Goal: Task Accomplishment & Management: Use online tool/utility

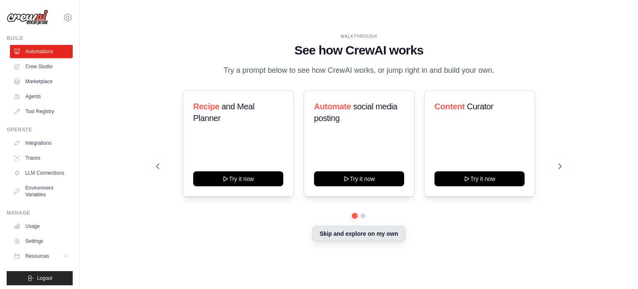
click at [373, 238] on button "Skip and explore on my own" at bounding box center [359, 234] width 93 height 16
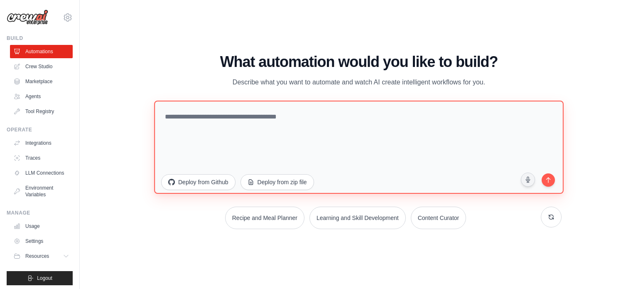
click at [297, 118] on textarea at bounding box center [359, 146] width 410 height 93
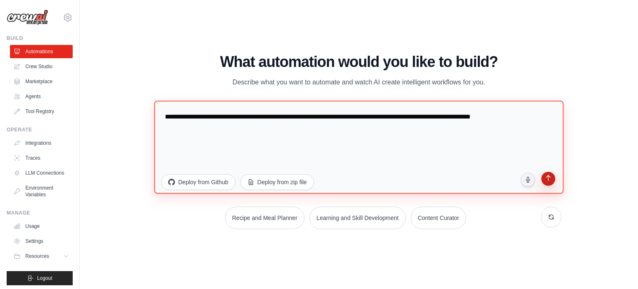
type textarea "**********"
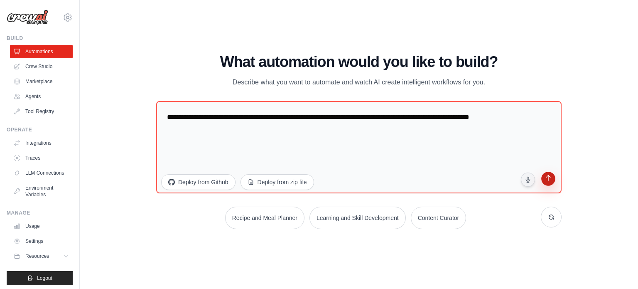
click at [549, 184] on button "submit" at bounding box center [549, 180] width 16 height 16
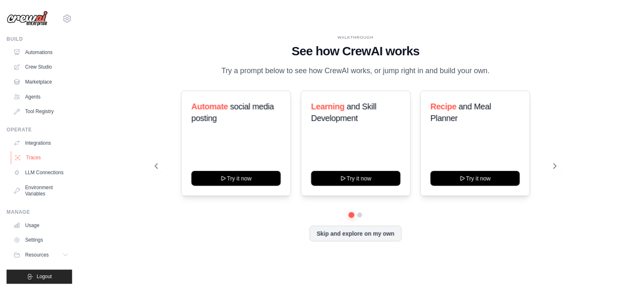
scroll to position [9, 0]
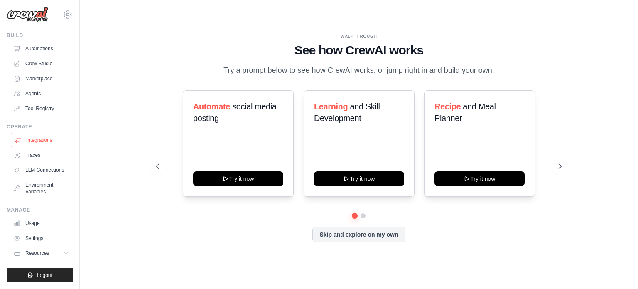
click at [36, 133] on link "Integrations" at bounding box center [42, 139] width 63 height 13
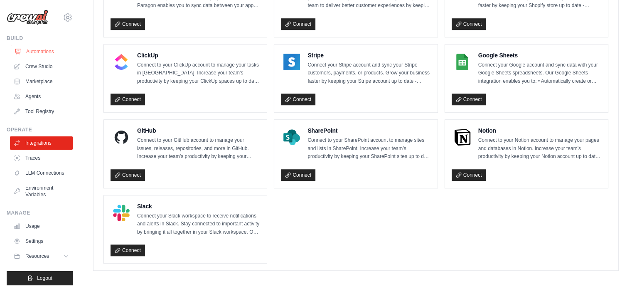
click at [28, 51] on link "Automations" at bounding box center [42, 51] width 63 height 13
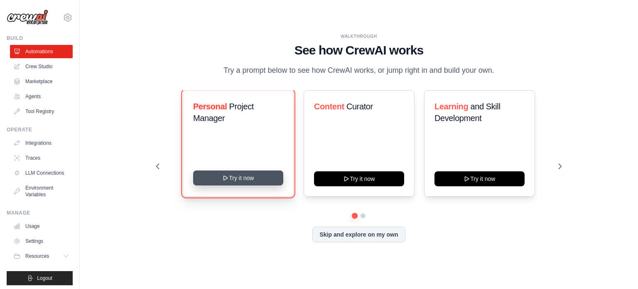
click at [237, 176] on button "Try it now" at bounding box center [238, 177] width 90 height 15
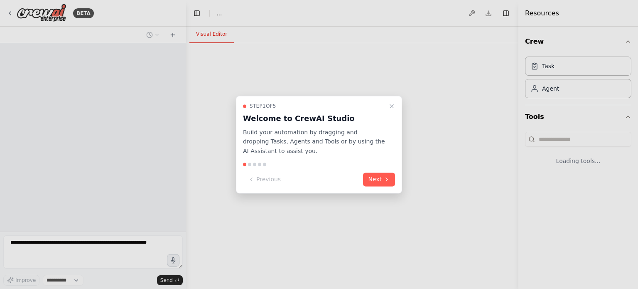
select select "****"
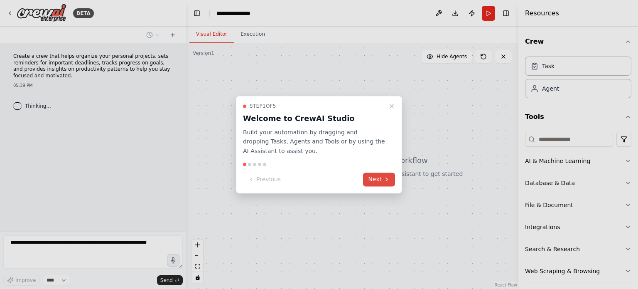
click at [383, 180] on button "Next" at bounding box center [379, 179] width 32 height 14
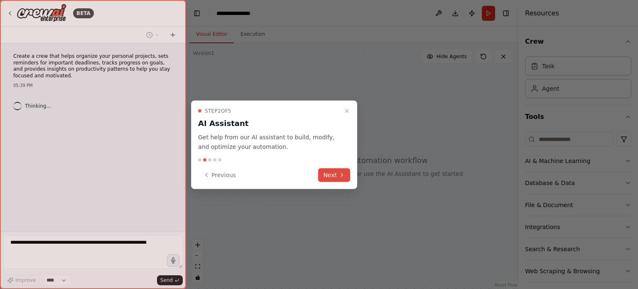
click at [336, 180] on button "Next" at bounding box center [334, 175] width 32 height 14
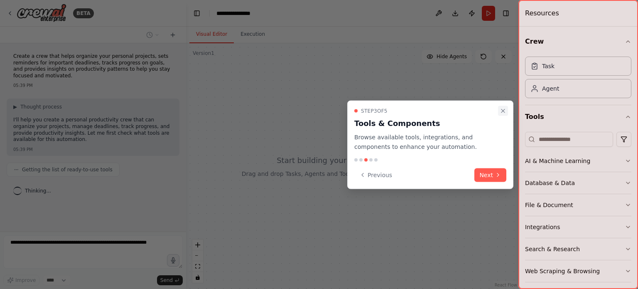
click at [504, 110] on icon "Close walkthrough" at bounding box center [503, 110] width 3 height 3
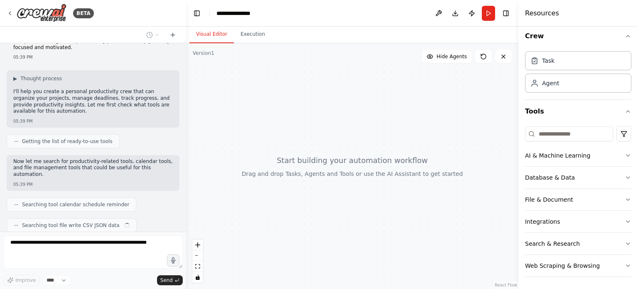
scroll to position [49, 0]
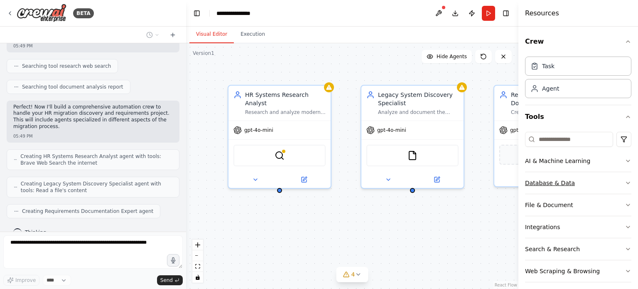
scroll to position [202, 0]
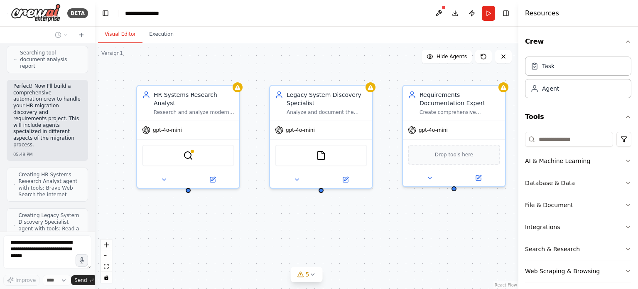
drag, startPoint x: 185, startPoint y: 142, endPoint x: 95, endPoint y: 141, distance: 89.4
click at [95, 141] on div "BETA Discovery and requirement for complex HR migration project from Legacy to …" at bounding box center [319, 144] width 638 height 289
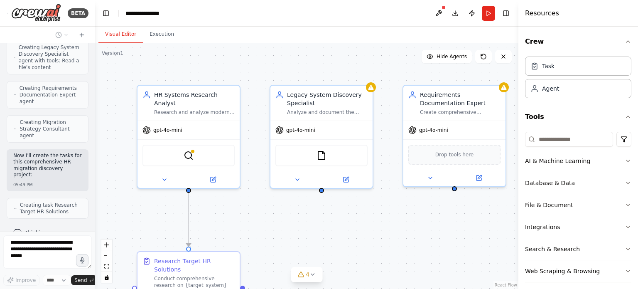
scroll to position [521, 0]
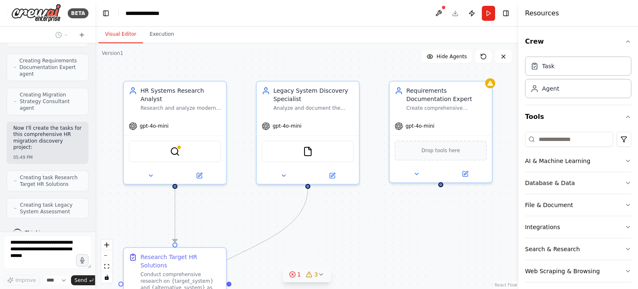
click at [320, 276] on icon at bounding box center [321, 274] width 7 height 7
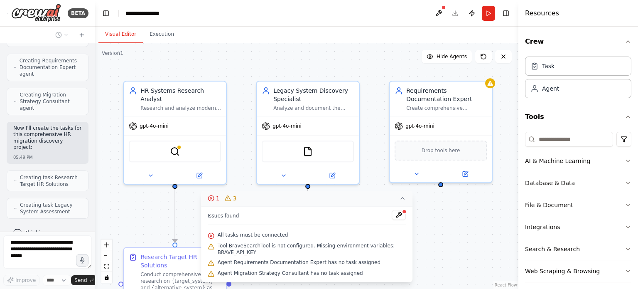
click at [465, 241] on div ".deletable-edge-delete-btn { width: 20px; height: 20px; border: 0px solid #ffff…" at bounding box center [307, 166] width 424 height 246
click at [461, 216] on div ".deletable-edge-delete-btn { width: 20px; height: 20px; border: 0px solid #ffff…" at bounding box center [307, 166] width 424 height 246
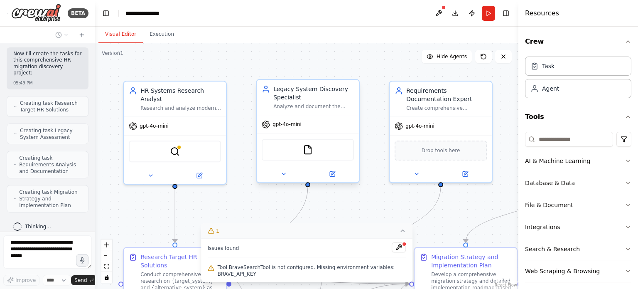
scroll to position [589, 0]
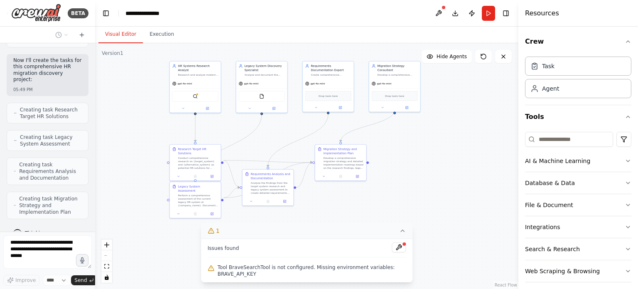
drag, startPoint x: 484, startPoint y: 210, endPoint x: 409, endPoint y: 143, distance: 100.9
click at [409, 143] on div ".deletable-edge-delete-btn { width: 20px; height: 20px; border: 0px solid #ffff…" at bounding box center [307, 166] width 424 height 246
click at [200, 73] on div "HR Systems Research Analyst Research and analyze modern HR solutions like {targ…" at bounding box center [195, 69] width 51 height 17
click at [261, 74] on div "Analyze and document the current legacy HR system architecture, data structures…" at bounding box center [265, 73] width 40 height 3
click at [314, 78] on div "gpt-4o-mini Drop tools here" at bounding box center [328, 94] width 51 height 33
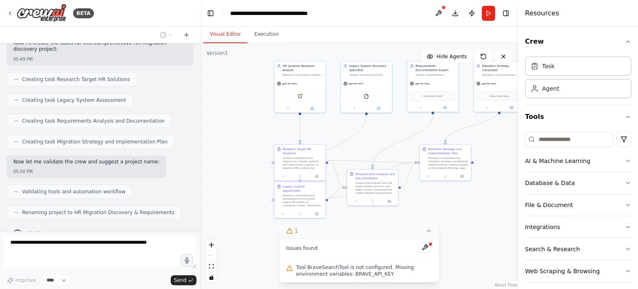
scroll to position [352, 0]
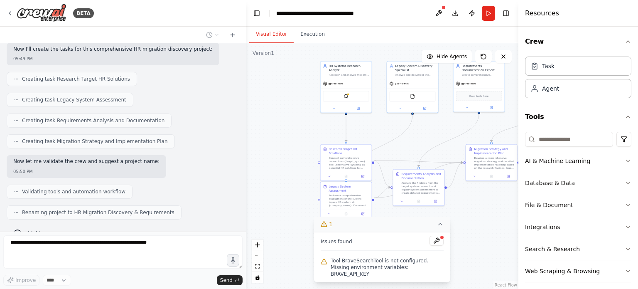
drag, startPoint x: 95, startPoint y: 128, endPoint x: 246, endPoint y: 160, distance: 154.8
click at [246, 160] on div "BETA Discovery and requirement for complex HR migration project from Legacy to …" at bounding box center [319, 144] width 638 height 289
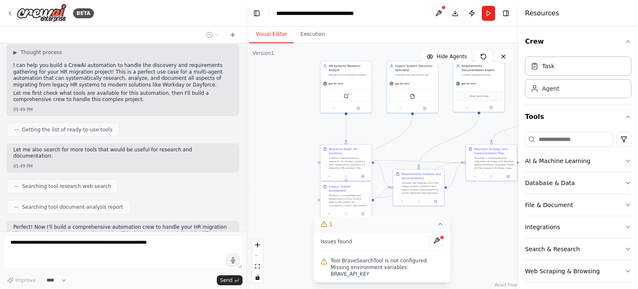
scroll to position [83, 0]
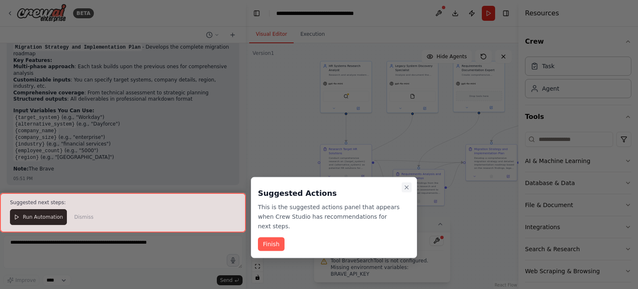
click at [408, 189] on icon "Close walkthrough" at bounding box center [407, 187] width 7 height 7
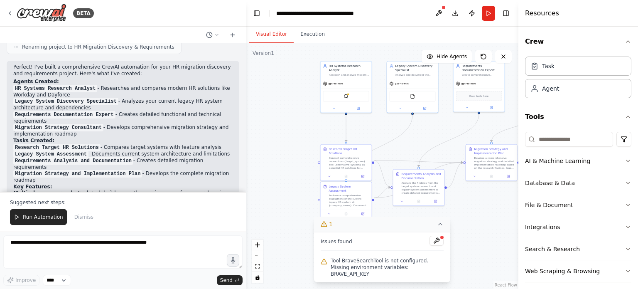
scroll to position [525, 0]
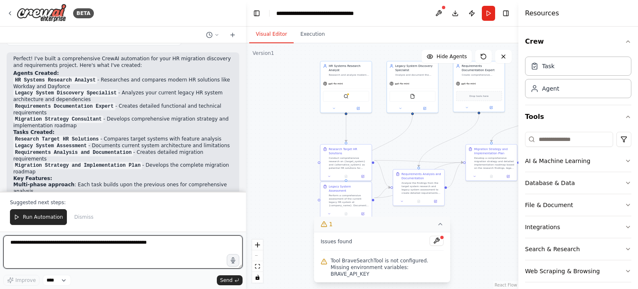
click at [63, 244] on textarea at bounding box center [122, 251] width 239 height 33
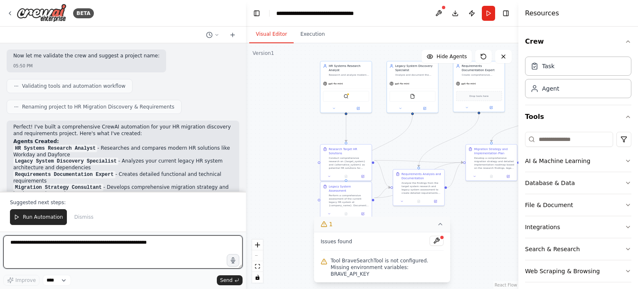
scroll to position [499, 0]
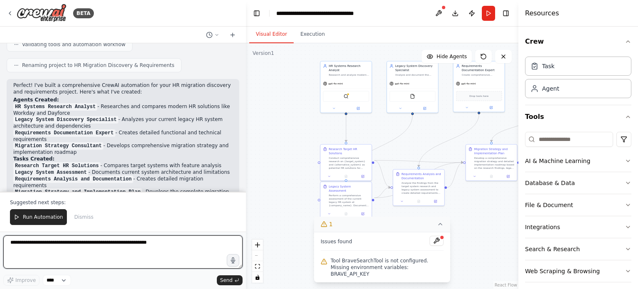
click at [77, 245] on textarea at bounding box center [122, 251] width 239 height 33
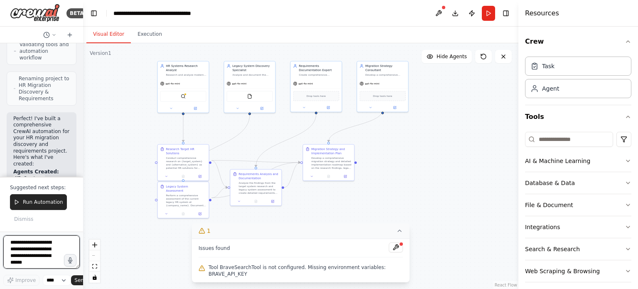
scroll to position [958, 0]
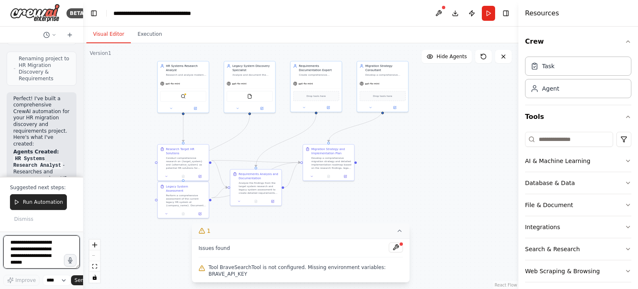
drag, startPoint x: 244, startPoint y: 103, endPoint x: 79, endPoint y: 111, distance: 164.8
click at [79, 111] on div "BETA Discovery and requirement for complex HR migration project from Legacy to …" at bounding box center [41, 144] width 83 height 289
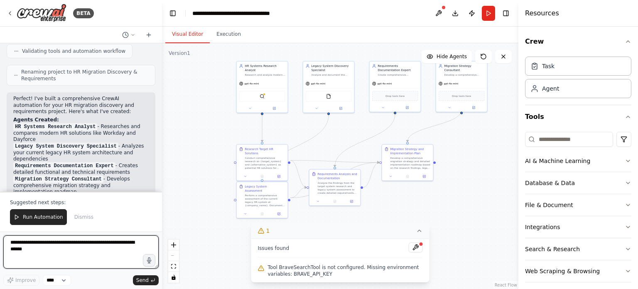
scroll to position [570, 0]
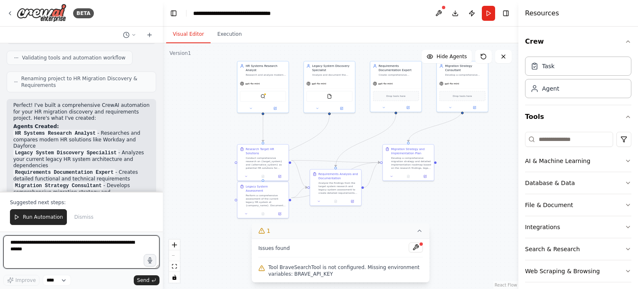
drag, startPoint x: 81, startPoint y: 165, endPoint x: 163, endPoint y: 174, distance: 82.0
click at [163, 174] on div "BETA Discovery and requirement for complex HR migration project from Legacy to …" at bounding box center [319, 144] width 638 height 289
click at [56, 244] on textarea at bounding box center [81, 251] width 156 height 33
click at [148, 36] on icon at bounding box center [149, 35] width 7 height 7
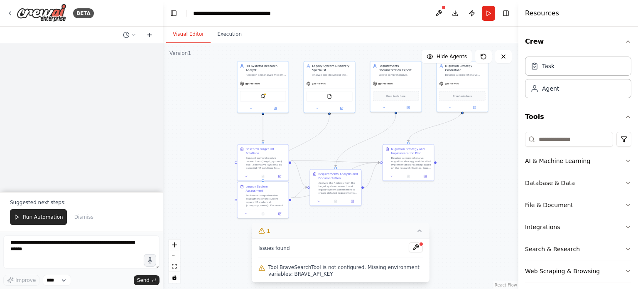
scroll to position [0, 0]
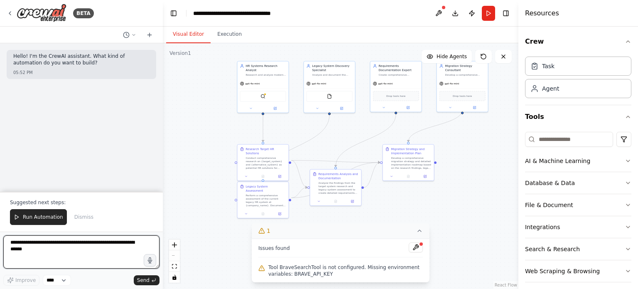
click at [43, 250] on textarea at bounding box center [81, 251] width 156 height 33
type textarea "*"
click at [80, 219] on span "Dismiss" at bounding box center [83, 217] width 19 height 7
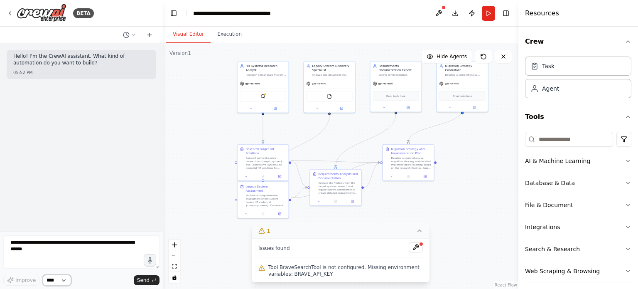
click at [63, 282] on select "****" at bounding box center [57, 280] width 28 height 11
click at [91, 197] on div "Hello! I'm the CrewAI assistant. What kind of automation do you want to build? …" at bounding box center [81, 137] width 163 height 188
click at [175, 265] on icon "fit view" at bounding box center [174, 266] width 5 height 5
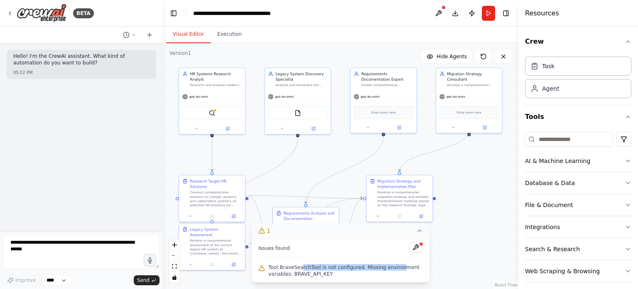
drag, startPoint x: 299, startPoint y: 268, endPoint x: 392, endPoint y: 269, distance: 93.1
click at [392, 269] on span "Tool BraveSearchTool is not configured. Missing environment variables: BRAVE_AP…" at bounding box center [345, 270] width 155 height 13
click at [419, 233] on icon at bounding box center [419, 230] width 7 height 7
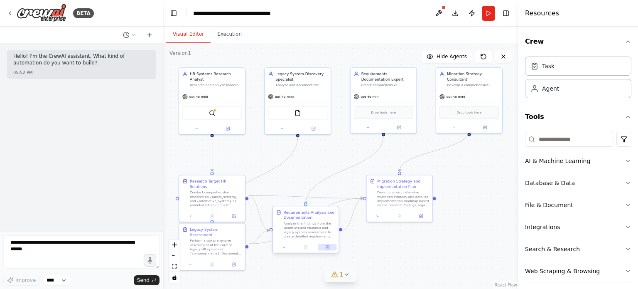
click at [325, 248] on icon at bounding box center [327, 247] width 4 height 4
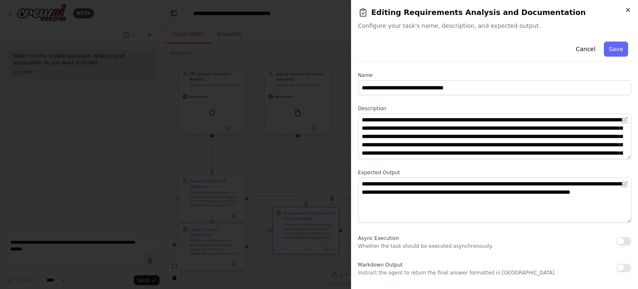
click at [630, 10] on icon "button" at bounding box center [628, 10] width 7 height 7
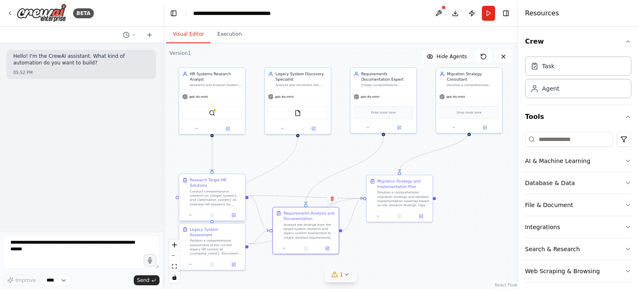
click at [214, 182] on div "Research Target HR Solutions" at bounding box center [216, 182] width 52 height 11
click at [219, 82] on div "Research and analyze modern HR solutions like {target_system} and {alternative_…" at bounding box center [216, 84] width 52 height 4
click at [286, 82] on div "Analyze and document the current legacy HR system architecture, data structures…" at bounding box center [302, 84] width 52 height 4
click at [382, 84] on div "Create comprehensive functional and technical requirements documentation for th…" at bounding box center [388, 84] width 52 height 4
click at [462, 90] on div "gpt-4o-mini" at bounding box center [469, 96] width 66 height 12
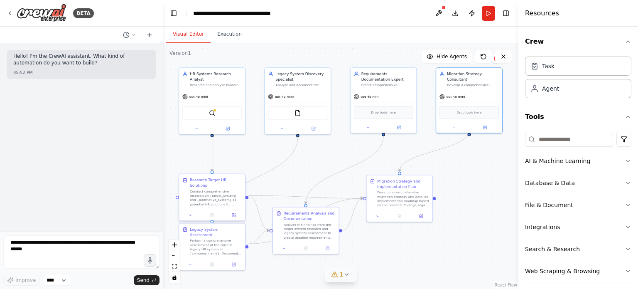
click at [221, 182] on div "Research Target HR Solutions" at bounding box center [216, 182] width 52 height 11
click at [44, 242] on textarea at bounding box center [81, 251] width 156 height 33
click at [3, 239] on textarea at bounding box center [81, 251] width 156 height 33
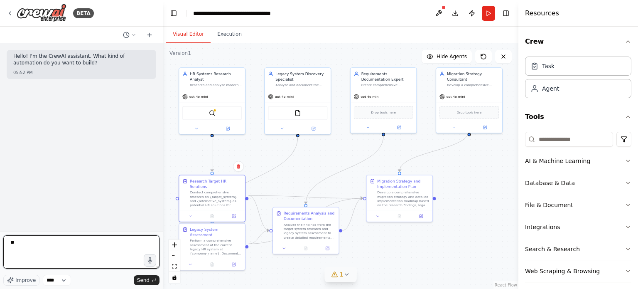
type textarea "*"
click at [83, 241] on textarea "**********" at bounding box center [81, 251] width 156 height 33
drag, startPoint x: 94, startPoint y: 244, endPoint x: 132, endPoint y: 246, distance: 37.9
click at [132, 246] on textarea "**********" at bounding box center [81, 251] width 156 height 33
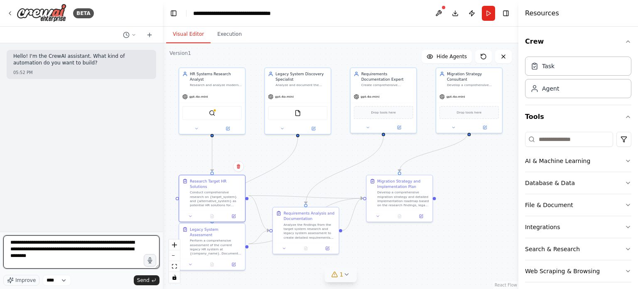
click at [96, 244] on textarea "**********" at bounding box center [81, 251] width 156 height 33
type textarea "**********"
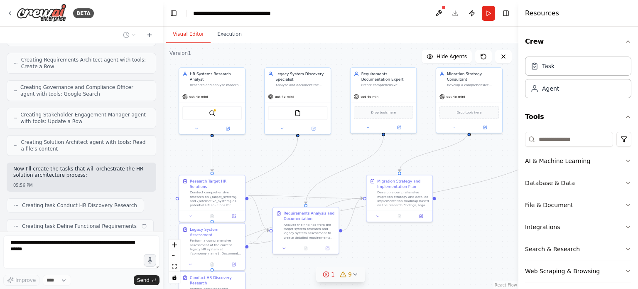
scroll to position [374, 0]
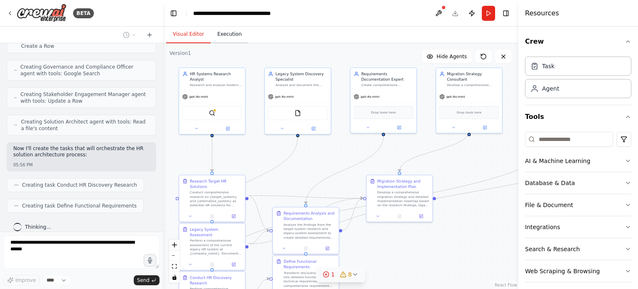
click at [233, 33] on button "Execution" at bounding box center [230, 34] width 38 height 17
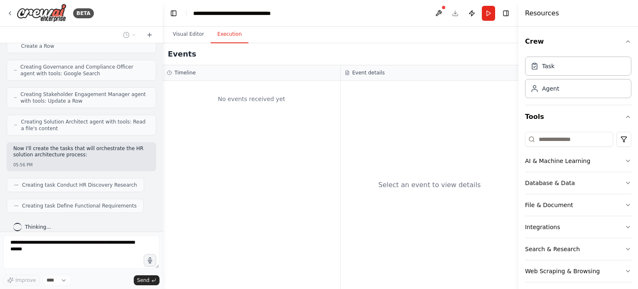
scroll to position [395, 0]
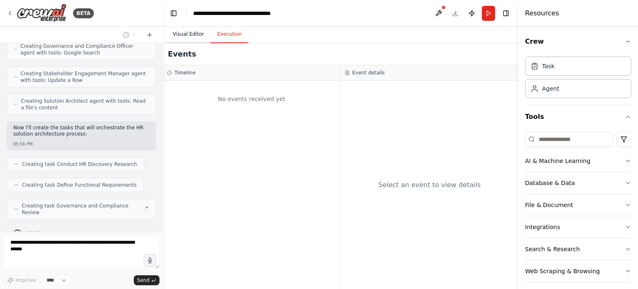
click at [190, 30] on button "Visual Editor" at bounding box center [188, 34] width 44 height 17
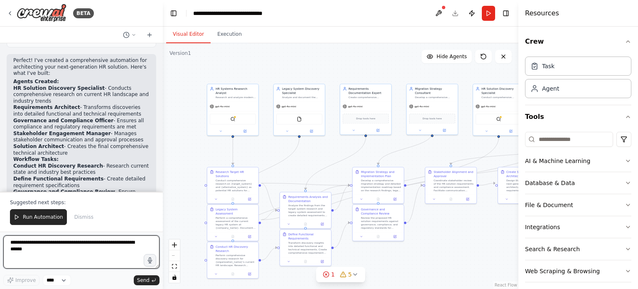
scroll to position [695, 0]
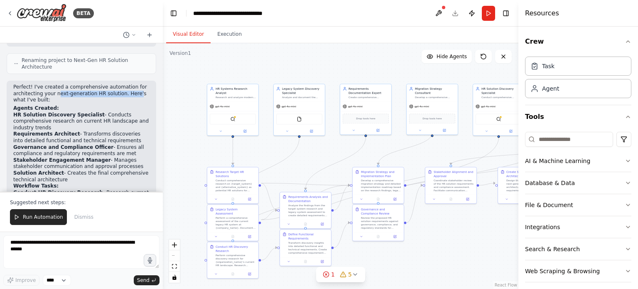
drag, startPoint x: 55, startPoint y: 84, endPoint x: 128, endPoint y: 86, distance: 73.6
click at [128, 86] on p "Perfect! I've created a comprehensive automation for architecting your next-gen…" at bounding box center [81, 94] width 136 height 20
drag, startPoint x: 32, startPoint y: 109, endPoint x: 75, endPoint y: 109, distance: 42.8
click at [75, 112] on li "HR Solution Discovery Specialist - Conducts comprehensive research on current H…" at bounding box center [81, 122] width 136 height 20
drag, startPoint x: 44, startPoint y: 127, endPoint x: 105, endPoint y: 125, distance: 60.7
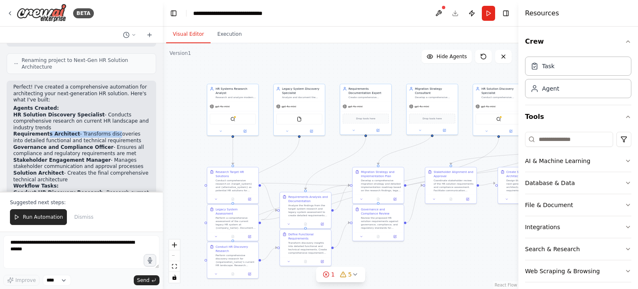
click at [105, 131] on li "Requirements Architect - Transforms discoveries into detailed functional and te…" at bounding box center [81, 137] width 136 height 13
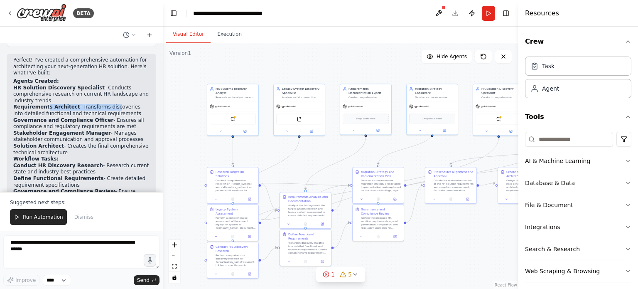
scroll to position [736, 0]
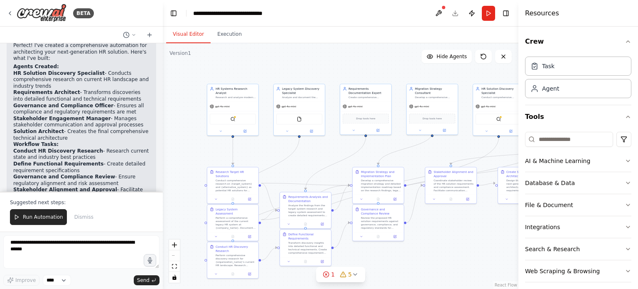
click at [89, 118] on li "Stakeholder Engagement Manager - Manages stakeholder communication and approval…" at bounding box center [81, 122] width 136 height 13
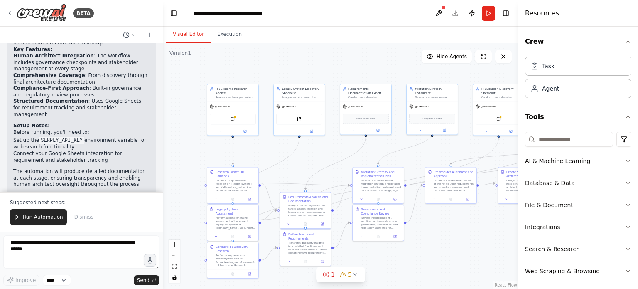
scroll to position [944, 0]
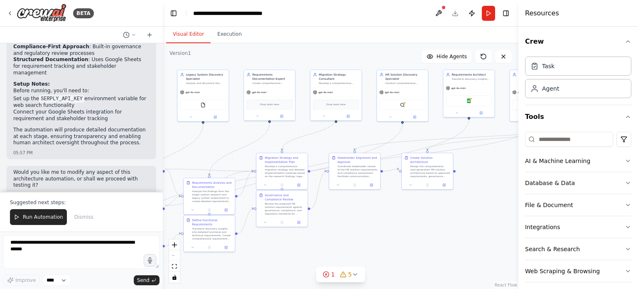
drag, startPoint x: 375, startPoint y: 138, endPoint x: 219, endPoint y: 143, distance: 156.0
click at [219, 143] on div ".deletable-edge-delete-btn { width: 20px; height: 20px; border: 0px solid #ffff…" at bounding box center [341, 166] width 356 height 246
drag, startPoint x: 491, startPoint y: 203, endPoint x: 457, endPoint y: 207, distance: 33.9
click at [490, 203] on div ".deletable-edge-delete-btn { width: 20px; height: 20px; border: 0px solid #ffff…" at bounding box center [341, 166] width 356 height 246
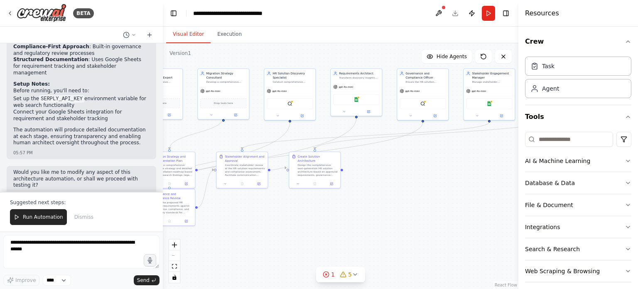
drag, startPoint x: 457, startPoint y: 207, endPoint x: 362, endPoint y: 204, distance: 95.2
click at [362, 204] on div ".deletable-edge-delete-btn { width: 20px; height: 20px; border: 0px solid #ffff…" at bounding box center [341, 166] width 356 height 246
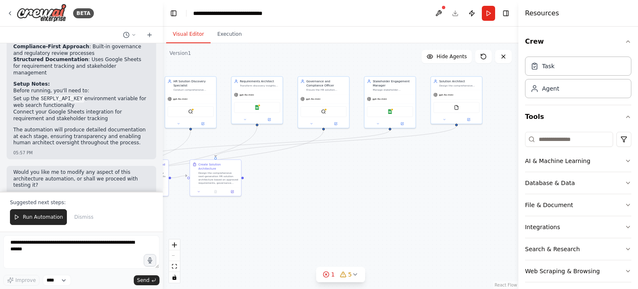
drag, startPoint x: 458, startPoint y: 202, endPoint x: 308, endPoint y: 209, distance: 150.2
click at [330, 211] on div ".deletable-edge-delete-btn { width: 20px; height: 20px; border: 0px solid #ffff…" at bounding box center [341, 166] width 356 height 246
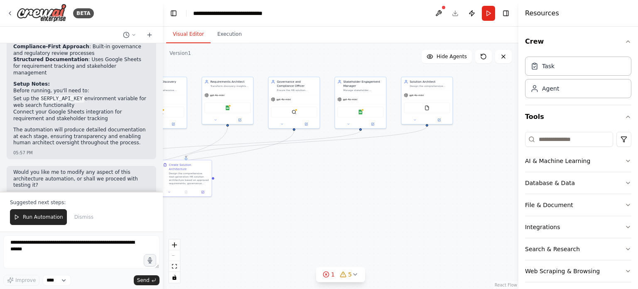
click at [308, 209] on div ".deletable-edge-delete-btn { width: 20px; height: 20px; border: 0px solid #ffff…" at bounding box center [341, 166] width 356 height 246
click at [420, 88] on div "Solution Architect Design the comprehensive next-generation HR solution archite…" at bounding box center [426, 82] width 51 height 13
click at [407, 83] on div "Solution Architect Design the comprehensive next-generation HR solution archite…" at bounding box center [427, 83] width 46 height 8
click at [427, 108] on img at bounding box center [427, 106] width 5 height 5
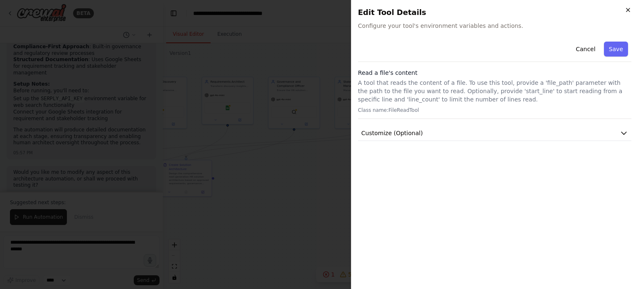
click at [630, 12] on icon "button" at bounding box center [628, 10] width 7 height 7
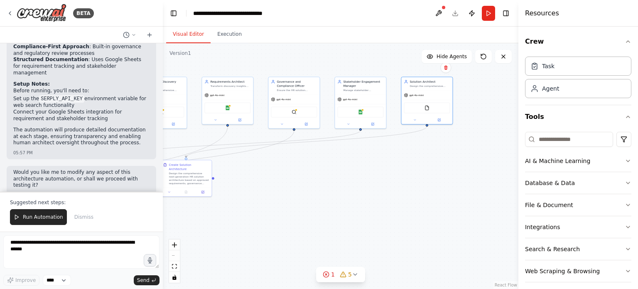
click at [298, 199] on div ".deletable-edge-delete-btn { width: 20px; height: 20px; border: 0px solid #ffff…" at bounding box center [341, 166] width 356 height 246
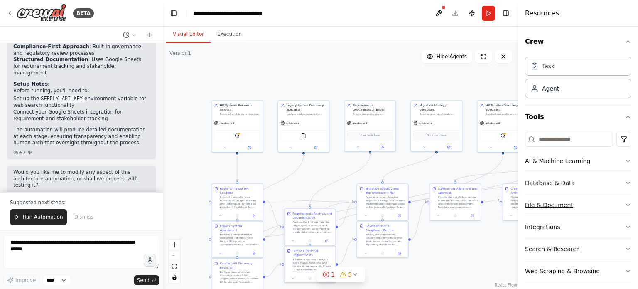
drag, startPoint x: 282, startPoint y: 190, endPoint x: 624, endPoint y: 214, distance: 342.9
click at [624, 214] on div "BETA Hello! I'm the CrewAI assistant. What kind of automation do you want to bu…" at bounding box center [319, 144] width 638 height 289
click at [250, 111] on div "Research and analyze modern HR solutions like {target_system} and {alternative_…" at bounding box center [240, 112] width 40 height 3
click at [239, 133] on img at bounding box center [237, 134] width 5 height 5
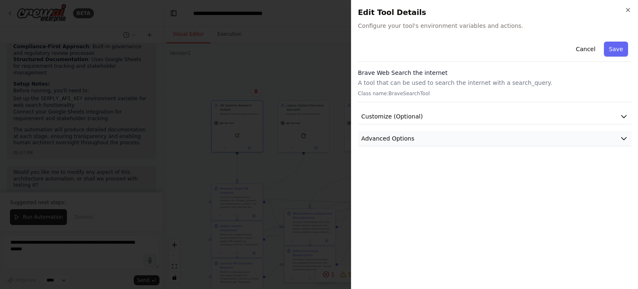
click at [401, 141] on span "Advanced Options" at bounding box center [388, 138] width 53 height 8
click at [404, 110] on button "Customize (Optional)" at bounding box center [494, 116] width 273 height 15
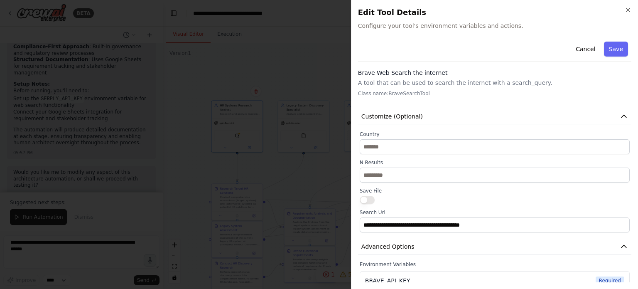
scroll to position [34, 0]
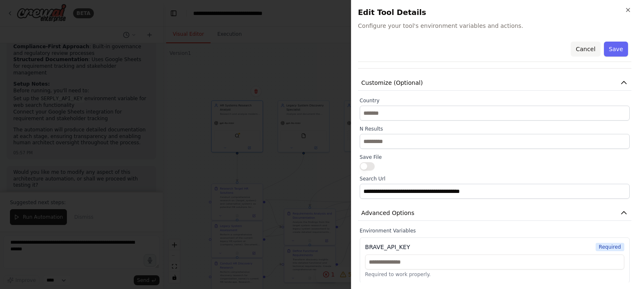
click at [589, 47] on button "Cancel" at bounding box center [586, 49] width 30 height 15
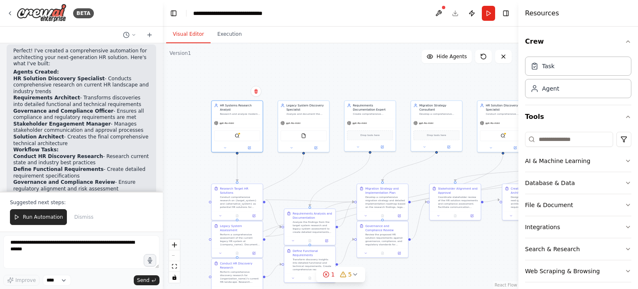
scroll to position [695, 0]
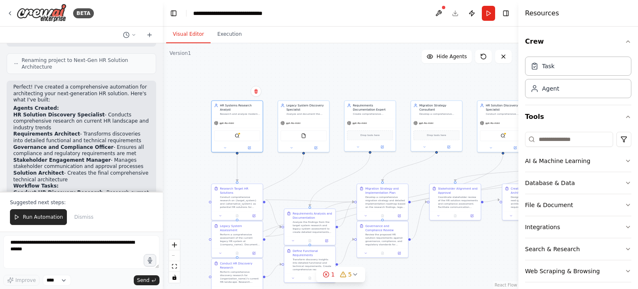
drag, startPoint x: 42, startPoint y: 135, endPoint x: 136, endPoint y: 142, distance: 94.6
click at [137, 144] on li "Governance and Compliance Officer - Ensures all compliance and regulatory requi…" at bounding box center [81, 150] width 136 height 13
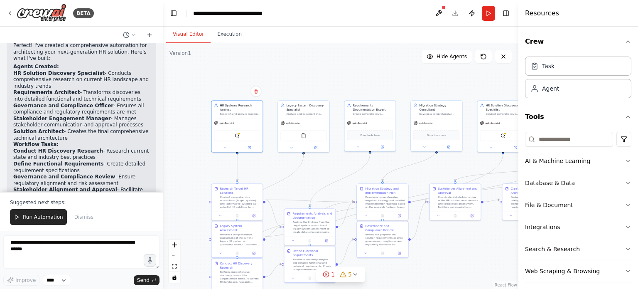
scroll to position [778, 0]
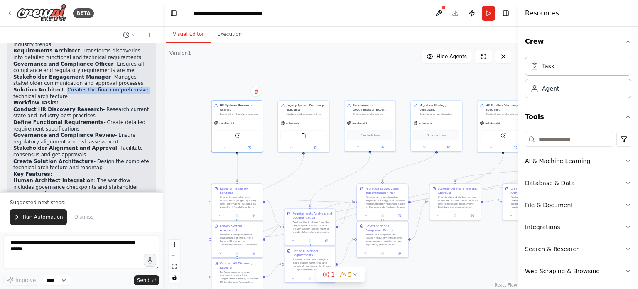
drag, startPoint x: 59, startPoint y: 79, endPoint x: 141, endPoint y: 82, distance: 82.3
click at [141, 87] on li "Solution Architect - Creates the final comprehensive technical architecture" at bounding box center [81, 93] width 136 height 13
drag, startPoint x: 91, startPoint y: 99, endPoint x: 142, endPoint y: 106, distance: 51.2
click at [142, 106] on li "Conduct HR Discovery Research - Research current state and industry best practi…" at bounding box center [81, 112] width 136 height 13
drag, startPoint x: 92, startPoint y: 113, endPoint x: 125, endPoint y: 121, distance: 33.3
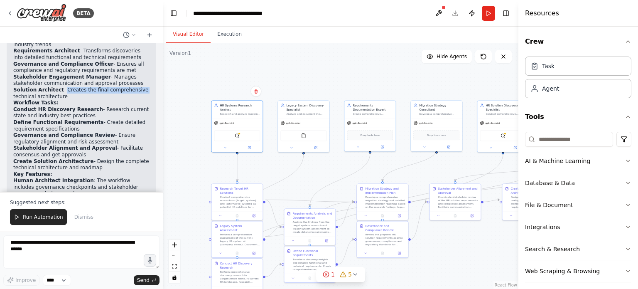
click at [125, 121] on li "Define Functional Requirements - Create detailed requirement specifications" at bounding box center [81, 125] width 136 height 13
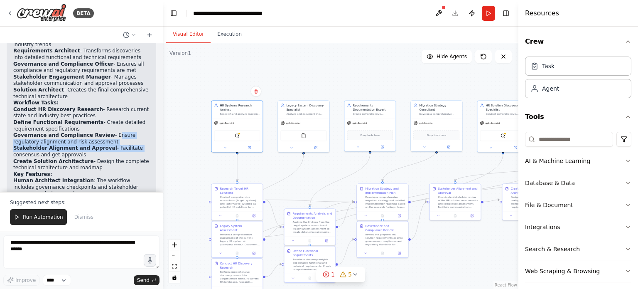
drag, startPoint x: 102, startPoint y: 126, endPoint x: 146, endPoint y: 139, distance: 45.6
click at [146, 139] on div "Perfect! I've created a comprehensive automation for architecting your next-gen…" at bounding box center [82, 162] width 150 height 328
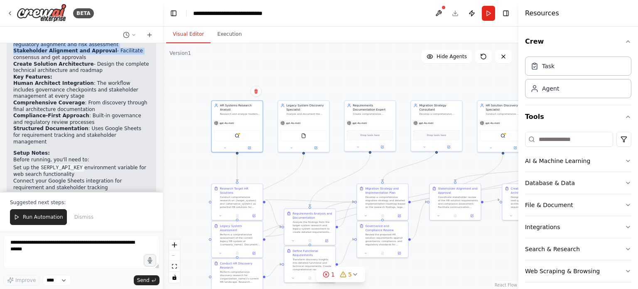
scroll to position [861, 0]
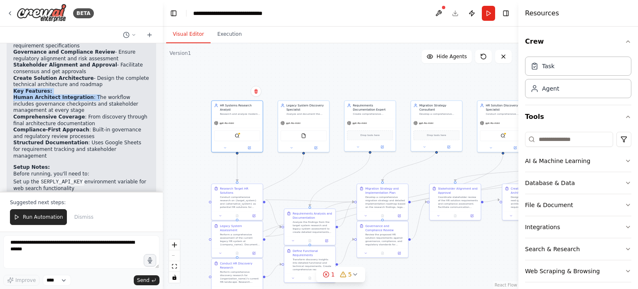
drag, startPoint x: 15, startPoint y: 82, endPoint x: 86, endPoint y: 86, distance: 71.2
click at [86, 86] on div "Perfect! I've created a comprehensive automation for architecting your next-gen…" at bounding box center [81, 74] width 136 height 313
click at [115, 114] on li "Comprehensive Coverage : From discovery through final architecture documentation" at bounding box center [81, 120] width 136 height 13
drag, startPoint x: 72, startPoint y: 94, endPoint x: 127, endPoint y: 101, distance: 54.9
click at [127, 101] on li "Human Architect Integration : The workflow includes governance checkpoints and …" at bounding box center [81, 104] width 136 height 20
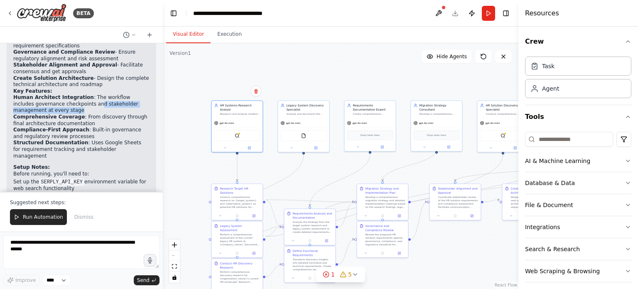
click at [58, 101] on li "Human Architect Integration : The workflow includes governance checkpoints and …" at bounding box center [81, 104] width 136 height 20
drag, startPoint x: 75, startPoint y: 108, endPoint x: 130, endPoint y: 113, distance: 55.2
click at [130, 114] on li "Comprehensive Coverage : From discovery through final architecture documentation" at bounding box center [81, 120] width 136 height 13
click at [66, 116] on li "Comprehensive Coverage : From discovery through final architecture documentation" at bounding box center [81, 120] width 136 height 13
drag, startPoint x: 80, startPoint y: 122, endPoint x: 85, endPoint y: 122, distance: 5.0
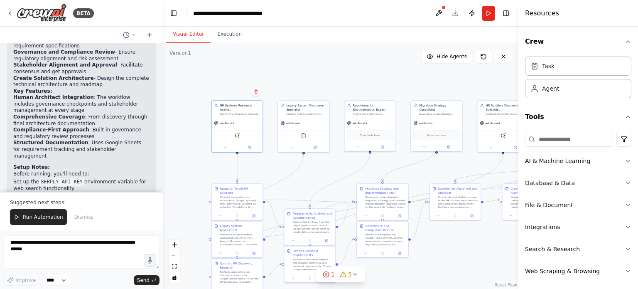
click at [81, 127] on li "Compliance-First Approach : Built-in governance and regulatory review processes" at bounding box center [81, 133] width 136 height 13
drag, startPoint x: 108, startPoint y: 125, endPoint x: 128, endPoint y: 126, distance: 20.4
click at [128, 127] on li "Compliance-First Approach : Built-in governance and regulatory review processes" at bounding box center [81, 133] width 136 height 13
drag, startPoint x: 80, startPoint y: 133, endPoint x: 127, endPoint y: 144, distance: 48.3
click at [127, 144] on div "Perfect! I've created a comprehensive automation for architecting your next-gen…" at bounding box center [81, 74] width 136 height 313
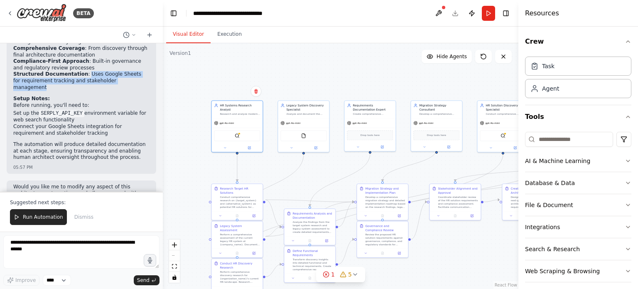
scroll to position [944, 0]
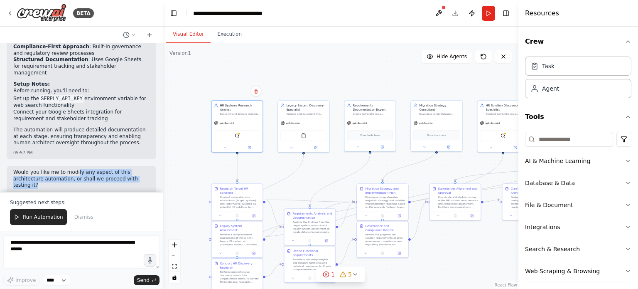
drag, startPoint x: 73, startPoint y: 158, endPoint x: 109, endPoint y: 172, distance: 38.8
click at [109, 172] on p "Would you like me to modify any aspect of this architecture automation, or shal…" at bounding box center [81, 179] width 136 height 20
click at [45, 220] on span "Run Automation" at bounding box center [43, 217] width 40 height 7
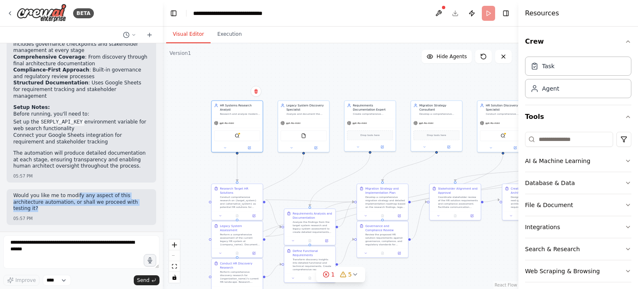
scroll to position [904, 0]
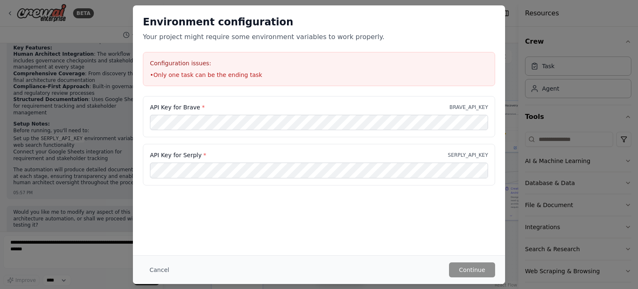
click at [186, 62] on h3 "Configuration issues:" at bounding box center [319, 63] width 338 height 8
drag, startPoint x: 475, startPoint y: 5, endPoint x: 385, endPoint y: 5, distance: 90.6
click at [475, 5] on div "Environment configuration Your project might require some environment variables…" at bounding box center [319, 144] width 638 height 289
drag, startPoint x: 303, startPoint y: 2, endPoint x: 571, endPoint y: 43, distance: 271.2
click at [571, 43] on div "Environment configuration Your project might require some environment variables…" at bounding box center [319, 144] width 638 height 289
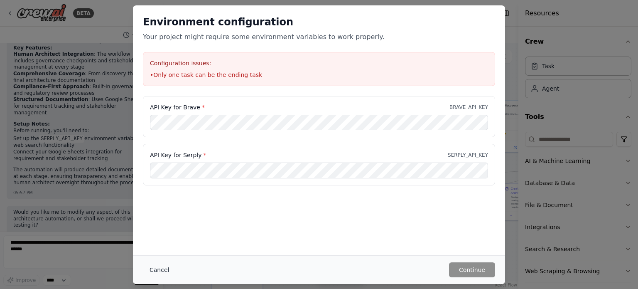
click at [157, 271] on button "Cancel" at bounding box center [159, 269] width 33 height 15
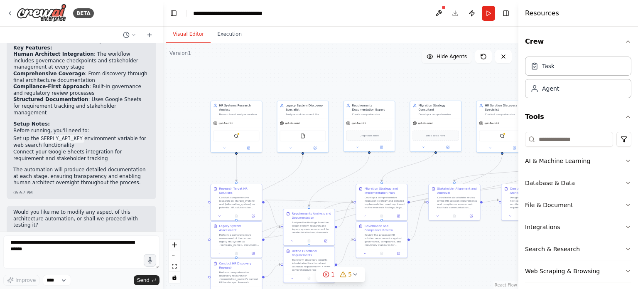
click at [457, 55] on span "Hide Agents" at bounding box center [452, 56] width 30 height 7
click at [457, 55] on span "Show Agents" at bounding box center [451, 56] width 32 height 7
click at [484, 57] on icon at bounding box center [483, 56] width 7 height 7
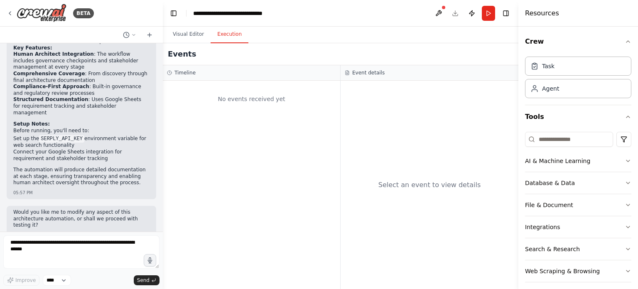
click at [227, 34] on button "Execution" at bounding box center [230, 34] width 38 height 17
drag, startPoint x: 191, startPoint y: 35, endPoint x: 199, endPoint y: 51, distance: 17.8
click at [191, 35] on button "Visual Editor" at bounding box center [188, 34] width 44 height 17
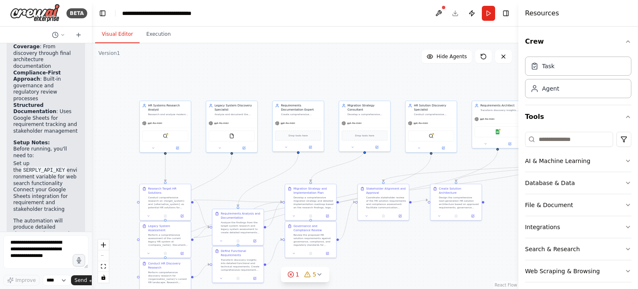
drag, startPoint x: 161, startPoint y: 119, endPoint x: 100, endPoint y: 111, distance: 61.7
click at [93, 106] on div "BETA Hello! I'm the CrewAI assistant. What kind of automation do you want to bu…" at bounding box center [319, 144] width 638 height 289
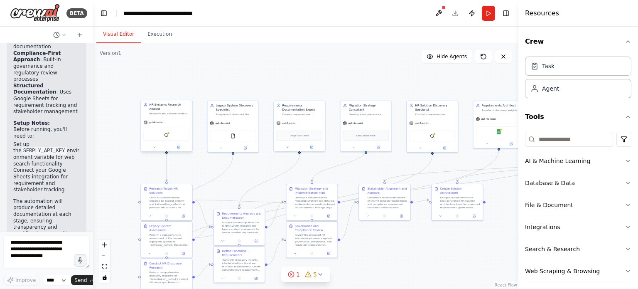
scroll to position [1460, 0]
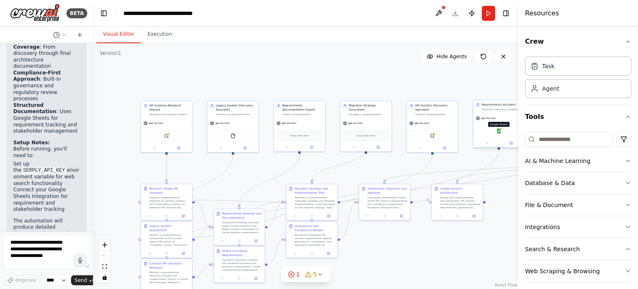
click at [501, 131] on img at bounding box center [499, 130] width 5 height 5
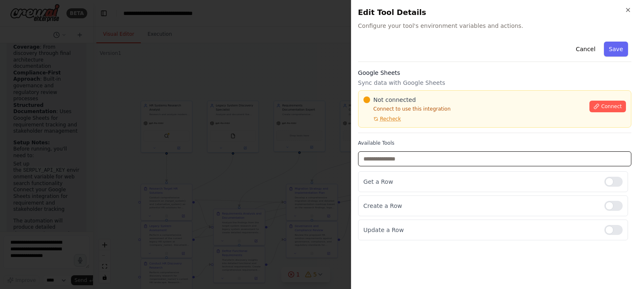
click at [411, 153] on input "text" at bounding box center [494, 158] width 273 height 15
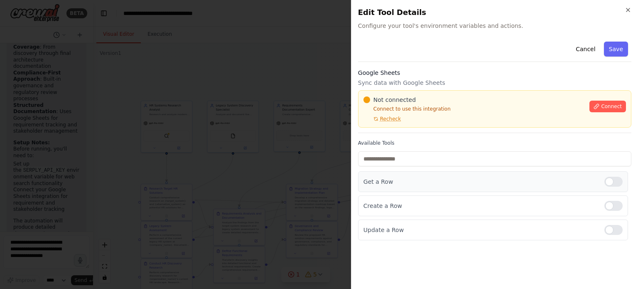
click at [422, 182] on p "Get a Row" at bounding box center [481, 181] width 234 height 8
click at [421, 206] on p "Create a Row" at bounding box center [481, 206] width 234 height 8
click at [429, 231] on p "Update a Row" at bounding box center [481, 230] width 234 height 8
click at [377, 16] on h2 "Edit Tool Details" at bounding box center [494, 13] width 273 height 12
click at [609, 51] on button "Save" at bounding box center [616, 49] width 24 height 15
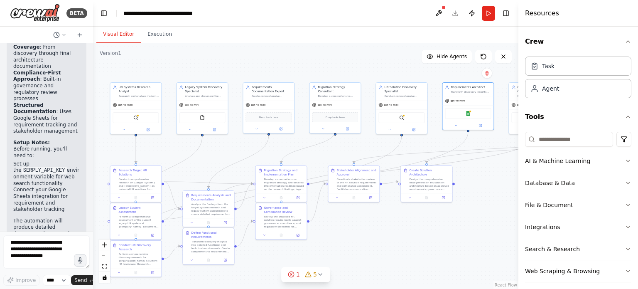
drag, startPoint x: 389, startPoint y: 247, endPoint x: 359, endPoint y: 229, distance: 35.8
click at [359, 229] on div ".deletable-edge-delete-btn { width: 20px; height: 20px; border: 0px solid #ffff…" at bounding box center [306, 166] width 426 height 246
click at [557, 69] on div "Task" at bounding box center [578, 65] width 106 height 19
click at [564, 85] on div "Agent" at bounding box center [578, 88] width 106 height 19
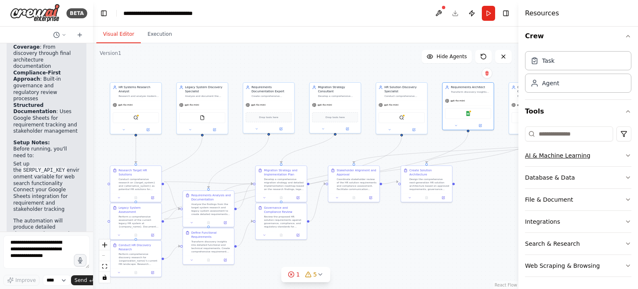
click at [625, 154] on icon "button" at bounding box center [628, 155] width 7 height 7
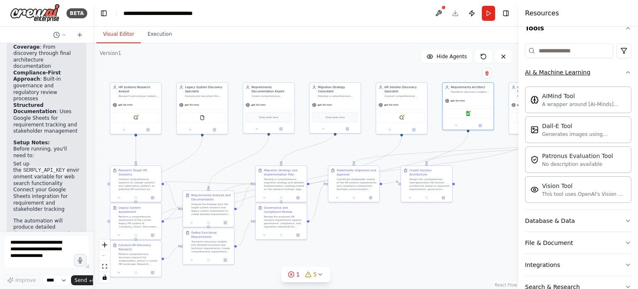
scroll to position [130, 0]
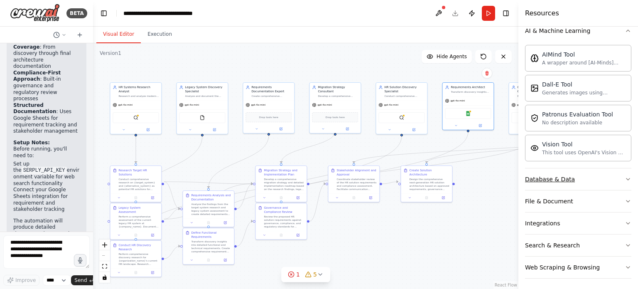
click at [625, 179] on icon "button" at bounding box center [628, 179] width 7 height 7
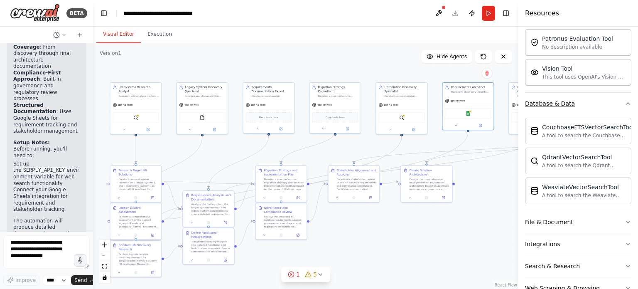
scroll to position [213, 0]
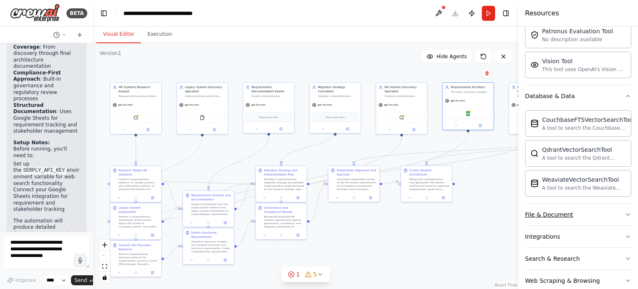
click at [625, 211] on icon "button" at bounding box center [628, 214] width 7 height 7
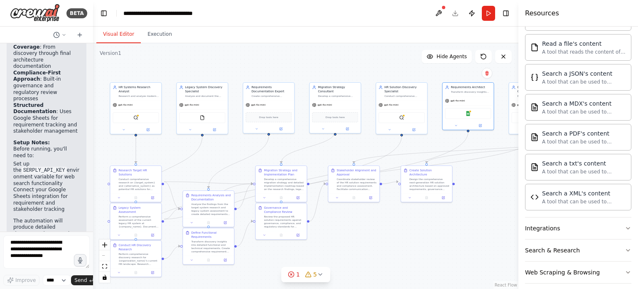
scroll to position [472, 0]
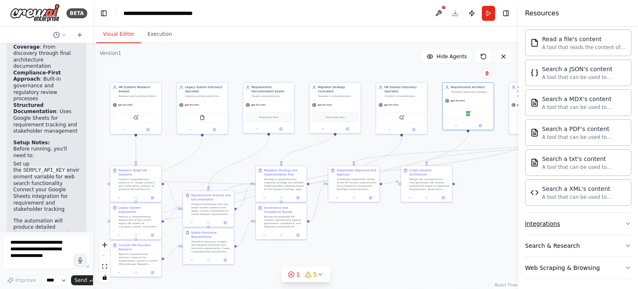
click at [625, 221] on icon "button" at bounding box center [628, 223] width 7 height 7
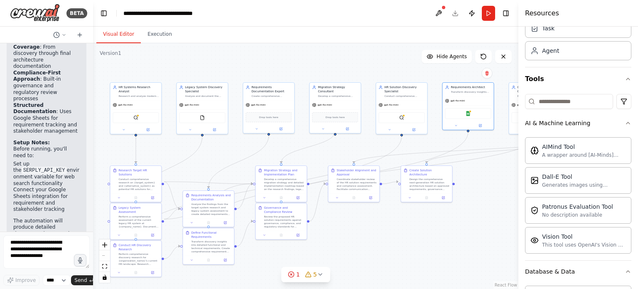
scroll to position [0, 0]
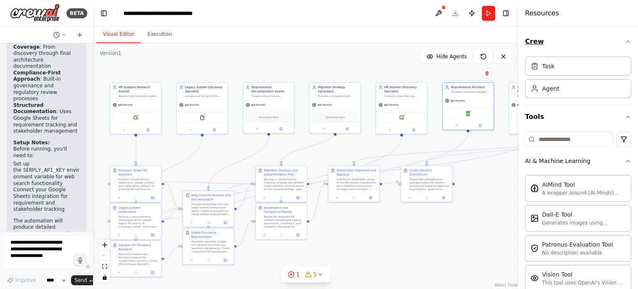
click at [536, 39] on button "Crew" at bounding box center [578, 41] width 106 height 23
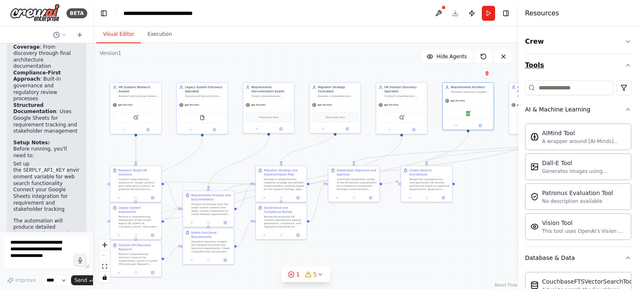
click at [625, 64] on icon "button" at bounding box center [628, 65] width 7 height 7
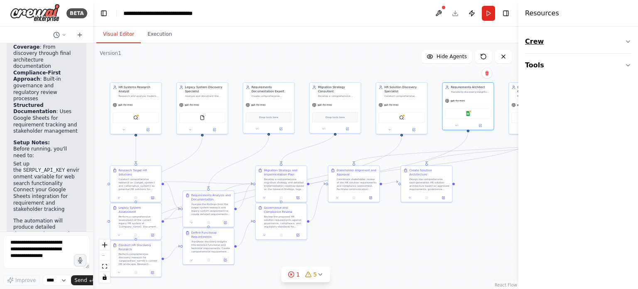
click at [537, 39] on button "Crew" at bounding box center [578, 41] width 106 height 23
click at [629, 115] on icon "button" at bounding box center [628, 116] width 7 height 7
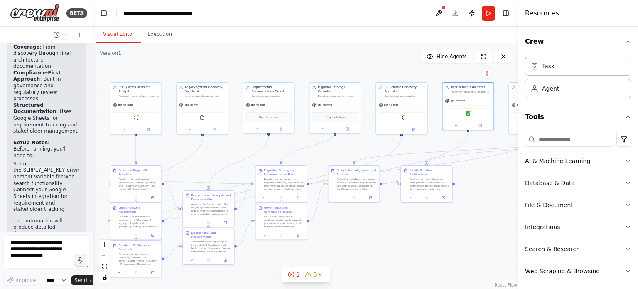
scroll to position [5, 0]
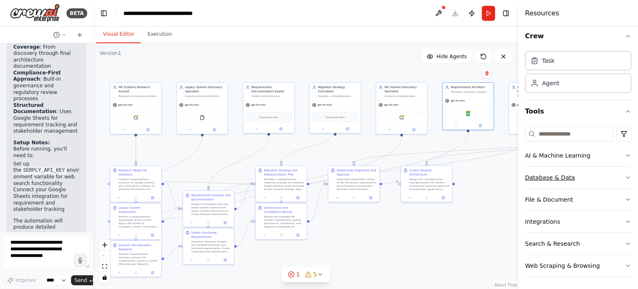
click at [625, 175] on icon "button" at bounding box center [628, 177] width 7 height 7
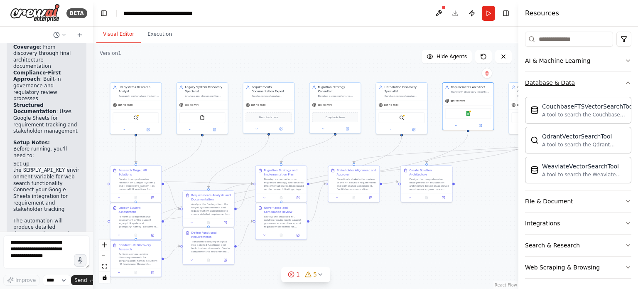
scroll to position [101, 0]
click at [574, 201] on button "File & Document" at bounding box center [578, 200] width 106 height 22
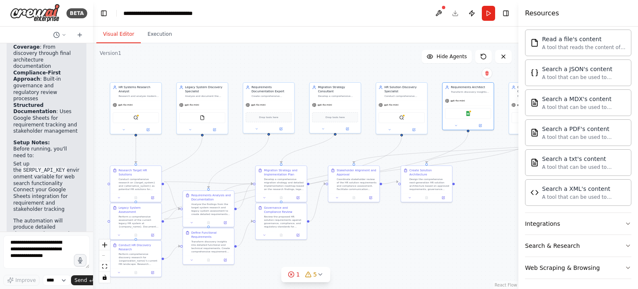
scroll to position [346, 0]
click at [577, 221] on button "Integrations" at bounding box center [578, 223] width 106 height 22
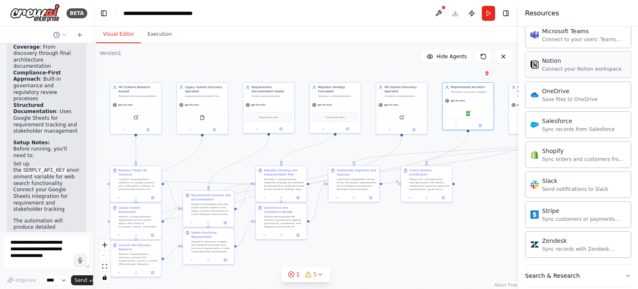
scroll to position [978, 0]
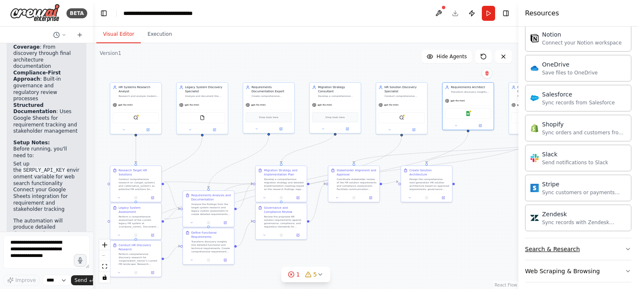
click at [578, 245] on button "Search & Research" at bounding box center [578, 249] width 106 height 22
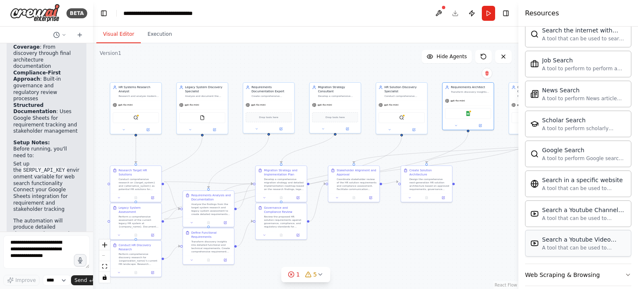
scroll to position [1401, 0]
click at [581, 262] on button "Web Scraping & Browsing" at bounding box center [578, 273] width 106 height 22
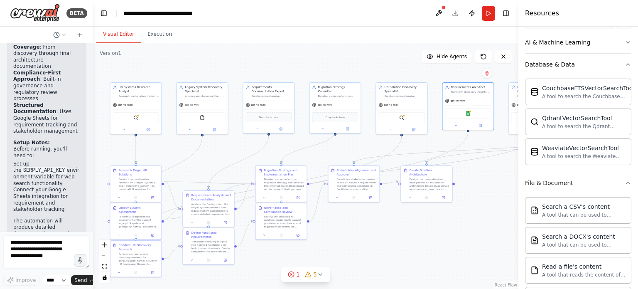
scroll to position [0, 0]
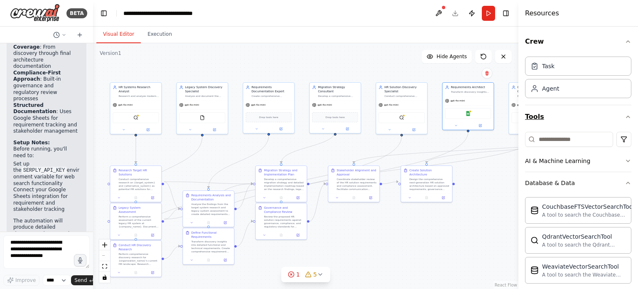
click at [625, 116] on icon "button" at bounding box center [628, 116] width 7 height 7
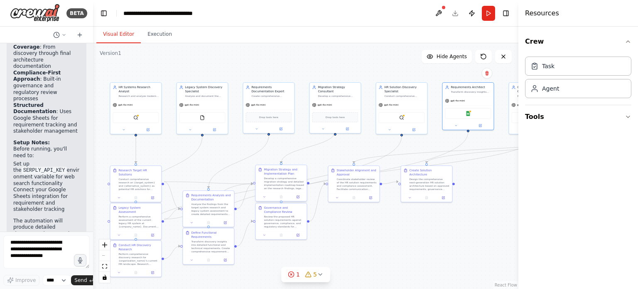
click at [276, 173] on div "Migration Strategy and Implementation Plan" at bounding box center [284, 171] width 40 height 8
click at [300, 199] on div at bounding box center [281, 196] width 51 height 9
click at [298, 196] on icon at bounding box center [299, 196] width 2 height 2
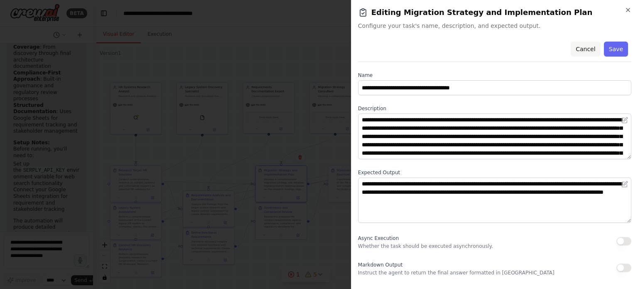
click at [588, 52] on button "Cancel" at bounding box center [586, 49] width 30 height 15
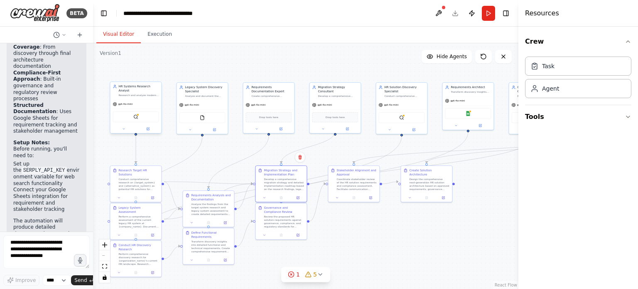
click at [128, 94] on div "Research and analyze modern HR solutions like {target_system} and {alternative_…" at bounding box center [138, 95] width 40 height 3
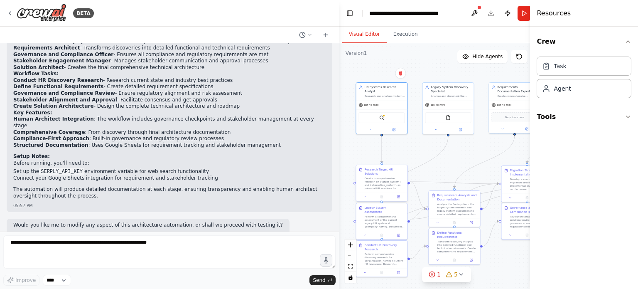
drag, startPoint x: 93, startPoint y: 157, endPoint x: 376, endPoint y: 188, distance: 285.2
click at [376, 188] on div "BETA Hello! I'm the CrewAI assistant. What kind of automation do you want to bu…" at bounding box center [319, 144] width 638 height 289
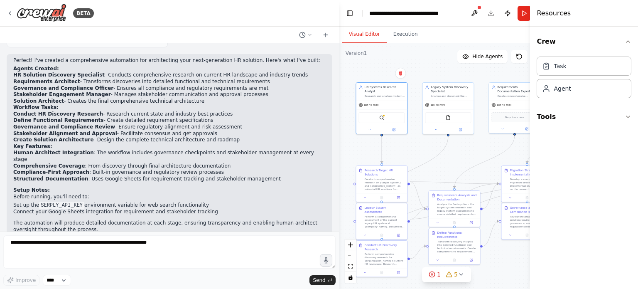
scroll to position [554, 0]
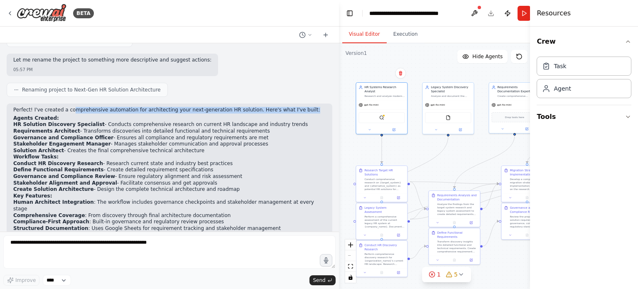
drag, startPoint x: 68, startPoint y: 100, endPoint x: 283, endPoint y: 101, distance: 215.3
click at [283, 107] on p "Perfect! I've created a comprehensive automation for architecting your next-gen…" at bounding box center [169, 110] width 313 height 7
drag, startPoint x: 87, startPoint y: 117, endPoint x: 15, endPoint y: 116, distance: 72.8
click at [15, 121] on strong "HR Solution Discovery Specialist" at bounding box center [58, 124] width 91 height 6
drag, startPoint x: 73, startPoint y: 121, endPoint x: 227, endPoint y: 124, distance: 154.2
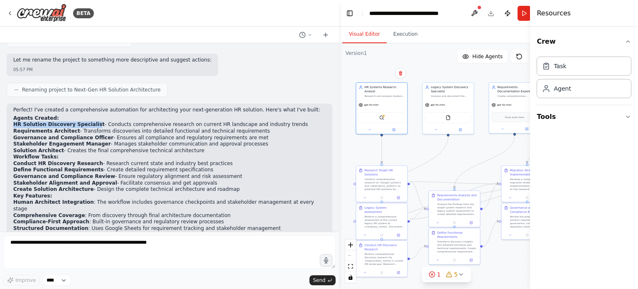
click at [244, 128] on li "Requirements Architect - Transforms discoveries into detailed functional and te…" at bounding box center [169, 131] width 313 height 7
drag, startPoint x: 103, startPoint y: 128, endPoint x: 250, endPoint y: 133, distance: 147.2
click at [250, 133] on ol "HR Solution Discovery Specialist - Conducts comprehensive research on current H…" at bounding box center [169, 137] width 313 height 32
click at [98, 167] on li "Define Functional Requirements - Create detailed requirement specifications" at bounding box center [169, 170] width 313 height 7
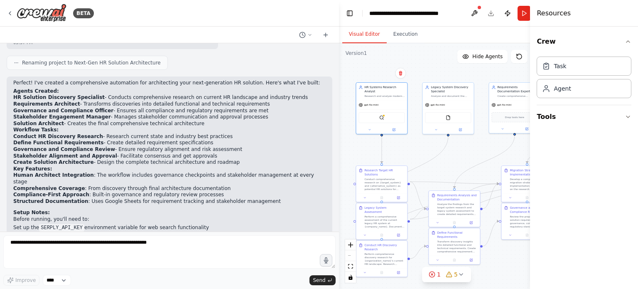
scroll to position [596, 0]
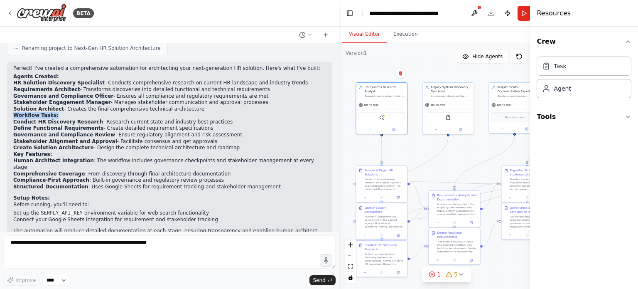
drag, startPoint x: 15, startPoint y: 107, endPoint x: 59, endPoint y: 103, distance: 43.8
click at [59, 112] on h2 "Workflow Tasks:" at bounding box center [169, 115] width 313 height 7
drag, startPoint x: 93, startPoint y: 113, endPoint x: 208, endPoint y: 114, distance: 115.1
click at [208, 119] on li "Conduct HR Discovery Research - Research current state and industry best practi…" at bounding box center [169, 122] width 313 height 7
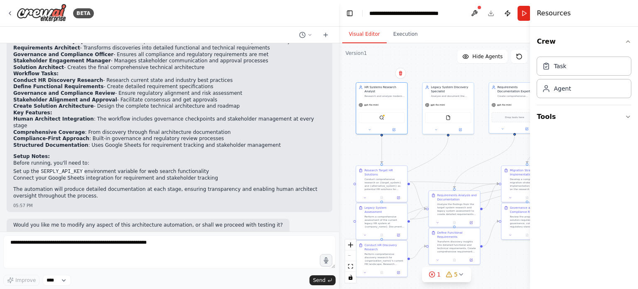
click at [123, 222] on p "Would you like me to modify any aspect of this architecture automation, or shal…" at bounding box center [148, 225] width 270 height 7
drag, startPoint x: 123, startPoint y: 209, endPoint x: 192, endPoint y: 221, distance: 69.3
click at [192, 221] on div "Would you like me to modify any aspect of this architecture automation, or shal…" at bounding box center [148, 230] width 283 height 23
click at [253, 219] on div "Would you like me to modify any aspect of this architecture automation, or shal…" at bounding box center [148, 230] width 283 height 23
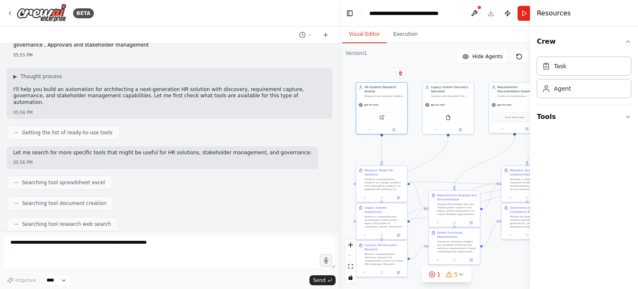
scroll to position [0, 0]
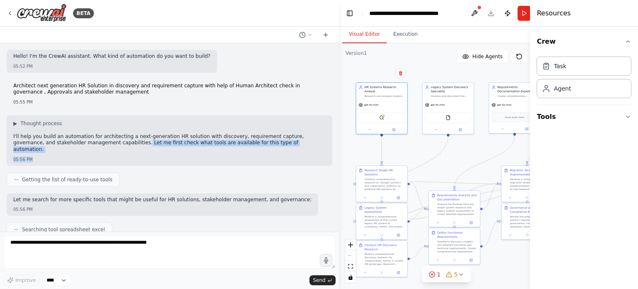
drag, startPoint x: 96, startPoint y: 143, endPoint x: 194, endPoint y: 153, distance: 97.8
click at [194, 153] on div "▶ Thought process I'll help you build an automation for architecting a next-gen…" at bounding box center [170, 140] width 326 height 51
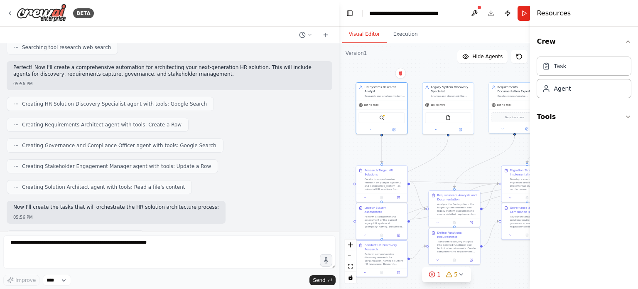
scroll to position [249, 0]
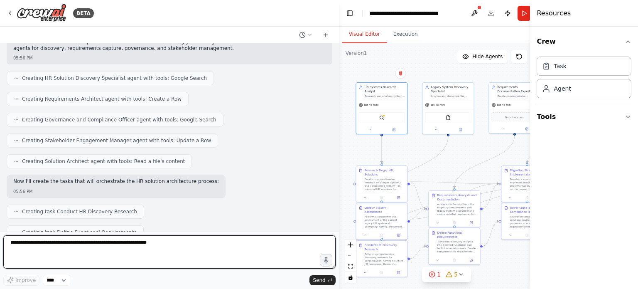
click at [109, 244] on textarea at bounding box center [169, 251] width 332 height 33
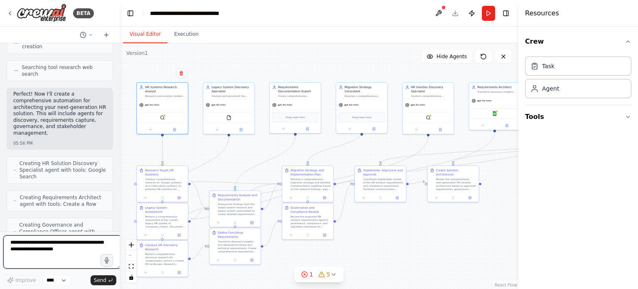
scroll to position [379, 0]
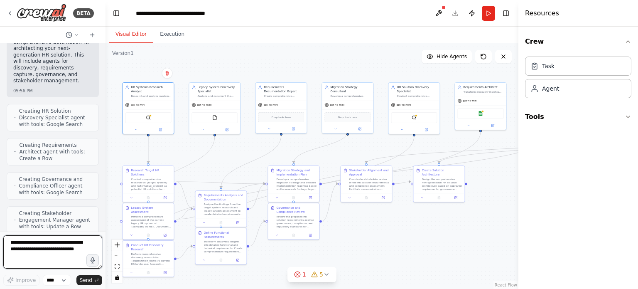
drag, startPoint x: 339, startPoint y: 170, endPoint x: 106, endPoint y: 158, distance: 233.5
click at [106, 158] on div "BETA Hello! I'm the CrewAI assistant. What kind of automation do you want to bu…" at bounding box center [319, 144] width 638 height 289
click at [458, 254] on div ".deletable-edge-delete-btn { width: 20px; height: 20px; border: 0px solid #ffff…" at bounding box center [312, 166] width 413 height 246
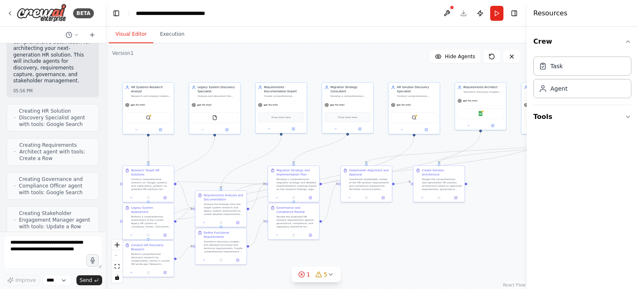
drag, startPoint x: 521, startPoint y: 189, endPoint x: 665, endPoint y: 192, distance: 143.8
click at [638, 192] on html "BETA Hello! I'm the CrewAI assistant. What kind of automation do you want to bu…" at bounding box center [319, 144] width 638 height 289
click at [513, 14] on button "Toggle Right Sidebar" at bounding box center [515, 13] width 12 height 12
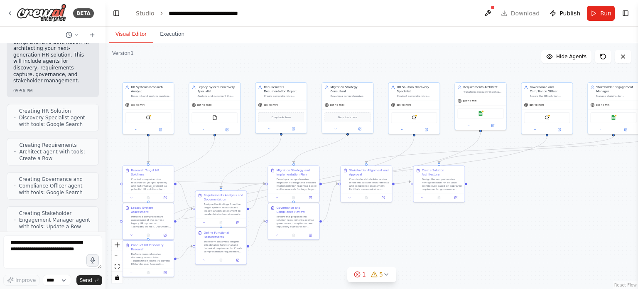
click at [506, 11] on header "**********" at bounding box center [372, 13] width 533 height 27
click at [568, 14] on span "Publish" at bounding box center [570, 13] width 21 height 8
click at [568, 14] on header "**********" at bounding box center [372, 13] width 533 height 27
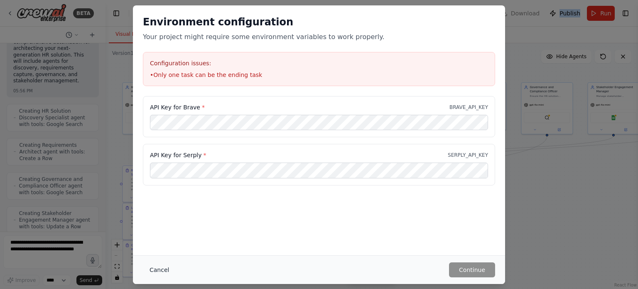
click at [160, 271] on button "Cancel" at bounding box center [159, 269] width 33 height 15
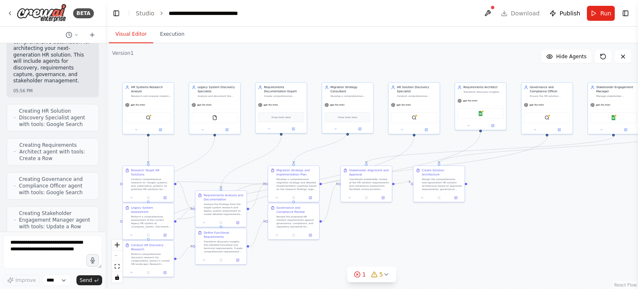
click at [535, 14] on header "**********" at bounding box center [372, 13] width 533 height 27
click at [495, 8] on div at bounding box center [492, 7] width 5 height 5
click at [515, 12] on header "**********" at bounding box center [372, 13] width 533 height 27
click at [118, 266] on icon "fit view" at bounding box center [117, 266] width 5 height 5
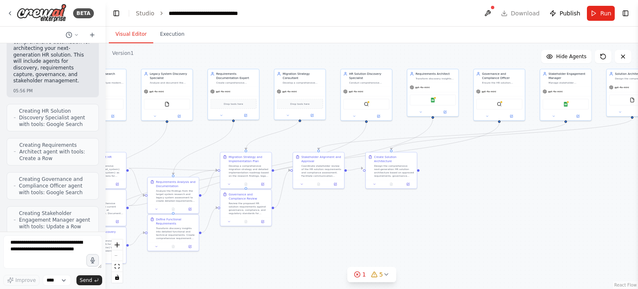
drag, startPoint x: 549, startPoint y: 185, endPoint x: 541, endPoint y: 185, distance: 7.9
click at [543, 185] on div ".deletable-edge-delete-btn { width: 20px; height: 20px; border: 0px solid #ffff…" at bounding box center [372, 166] width 533 height 246
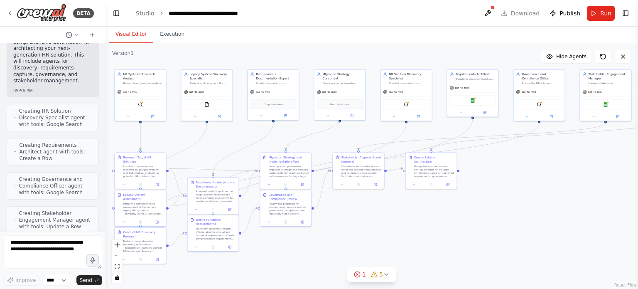
drag, startPoint x: 541, startPoint y: 185, endPoint x: 582, endPoint y: 185, distance: 40.7
click at [582, 185] on div ".deletable-edge-delete-btn { width: 20px; height: 20px; border: 0px solid #ffff…" at bounding box center [372, 166] width 533 height 246
click at [498, 214] on div ".deletable-edge-delete-btn { width: 20px; height: 20px; border: 0px solid #ffff…" at bounding box center [372, 166] width 533 height 246
click at [117, 256] on div "React Flow controls" at bounding box center [117, 260] width 11 height 43
click at [117, 279] on icon "toggle interactivity" at bounding box center [117, 277] width 4 height 5
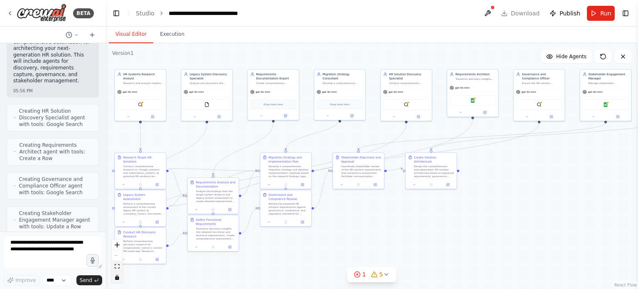
click at [118, 266] on icon "fit view" at bounding box center [117, 266] width 5 height 5
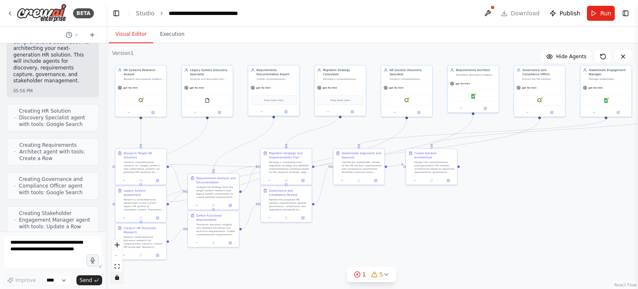
drag, startPoint x: 475, startPoint y: 254, endPoint x: 510, endPoint y: 251, distance: 35.1
click at [510, 251] on div ".deletable-edge-delete-btn { width: 20px; height: 20px; border: 0px solid #ffff…" at bounding box center [372, 166] width 533 height 246
click at [118, 247] on button "zoom in" at bounding box center [117, 244] width 11 height 11
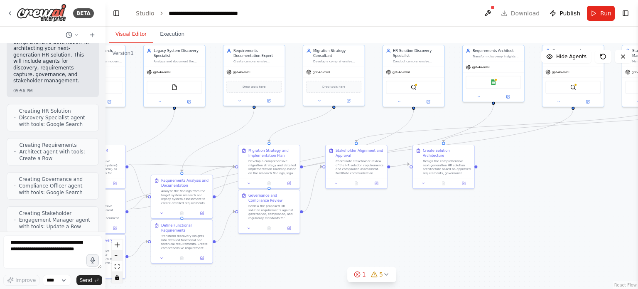
click at [118, 254] on button "zoom out" at bounding box center [117, 255] width 11 height 11
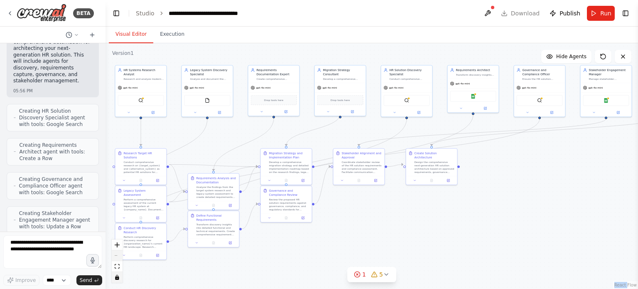
click at [118, 254] on div "React Flow controls" at bounding box center [117, 260] width 11 height 43
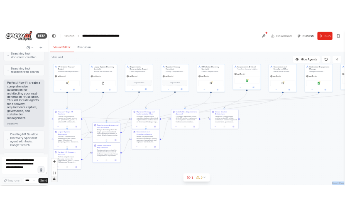
scroll to position [444, 0]
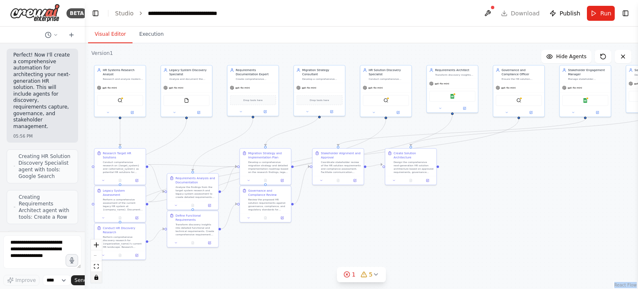
drag, startPoint x: 105, startPoint y: 68, endPoint x: 271, endPoint y: 153, distance: 186.3
click at [35, 61] on div "BETA Hello! I'm the CrewAI assistant. What kind of automation do you want to bu…" at bounding box center [42, 144] width 85 height 289
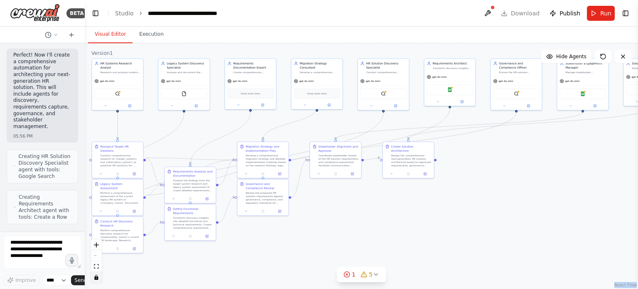
drag, startPoint x: 442, startPoint y: 244, endPoint x: 440, endPoint y: 237, distance: 7.1
click at [440, 237] on div ".deletable-edge-delete-btn { width: 20px; height: 20px; border: 0px solid #ffff…" at bounding box center [362, 166] width 554 height 246
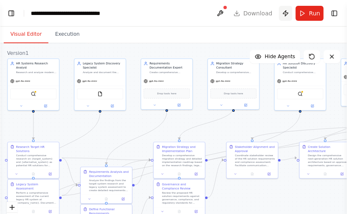
scroll to position [445, 0]
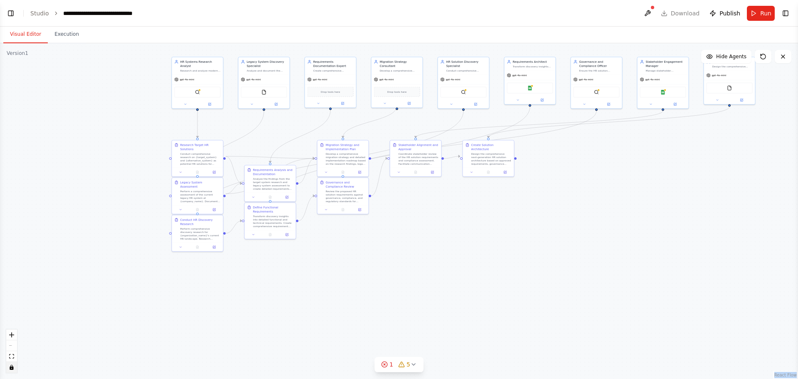
drag, startPoint x: 384, startPoint y: 277, endPoint x: 528, endPoint y: 271, distance: 144.3
click at [548, 276] on div ".deletable-edge-delete-btn { width: 20px; height: 20px; border: 0px solid #ffff…" at bounding box center [399, 210] width 798 height 335
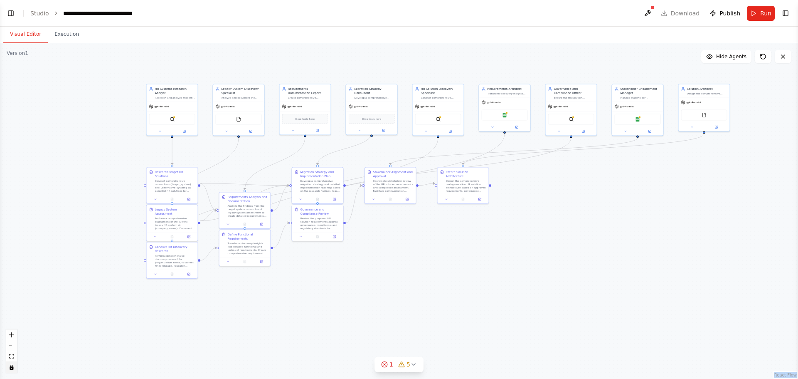
drag, startPoint x: 528, startPoint y: 271, endPoint x: 510, endPoint y: 298, distance: 32.4
click at [510, 288] on div ".deletable-edge-delete-btn { width: 20px; height: 20px; border: 0px solid #ffff…" at bounding box center [399, 210] width 798 height 335
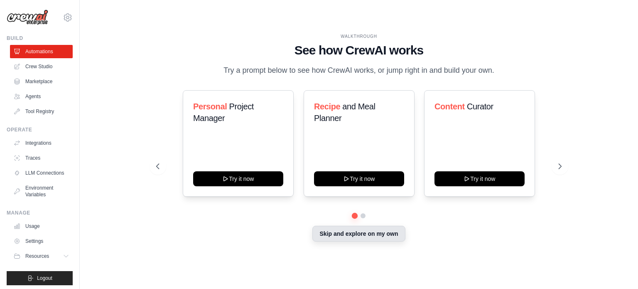
click at [347, 233] on button "Skip and explore on my own" at bounding box center [359, 234] width 93 height 16
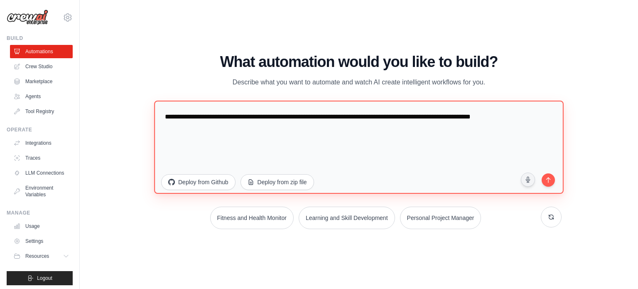
click at [201, 123] on textarea "**********" at bounding box center [359, 146] width 410 height 93
click at [346, 116] on textarea "**********" at bounding box center [359, 146] width 410 height 93
type textarea "**********"
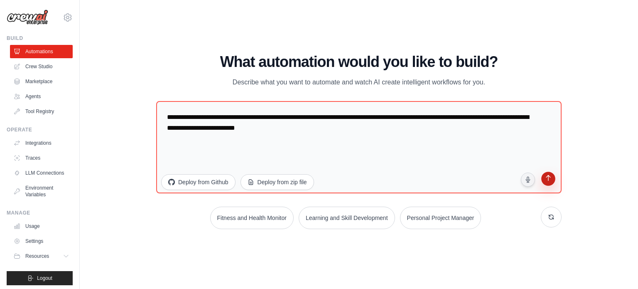
click at [554, 177] on button "submit" at bounding box center [549, 180] width 16 height 16
click at [552, 181] on icon "submit" at bounding box center [548, 179] width 8 height 8
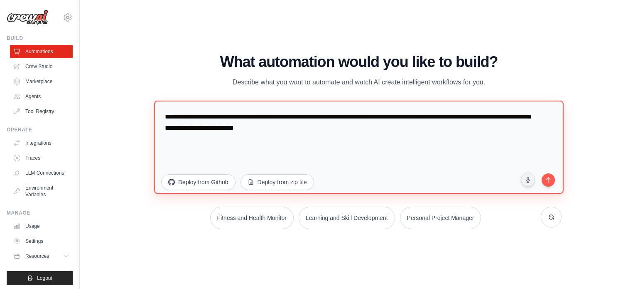
click at [317, 129] on textarea "**********" at bounding box center [359, 146] width 410 height 93
drag, startPoint x: 317, startPoint y: 129, endPoint x: 148, endPoint y: 118, distance: 169.5
click at [148, 118] on div "WALKTHROUGH See how CrewAI works Try a prompt below to see how CrewAI works, or…" at bounding box center [359, 145] width 426 height 182
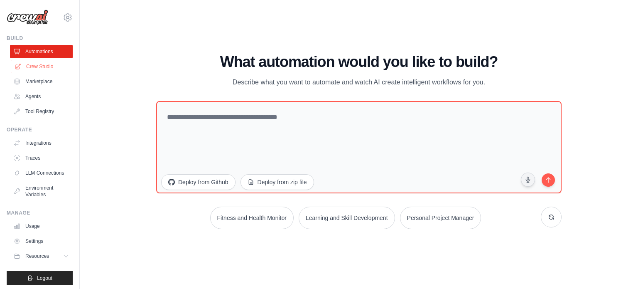
click at [39, 67] on link "Crew Studio" at bounding box center [42, 66] width 63 height 13
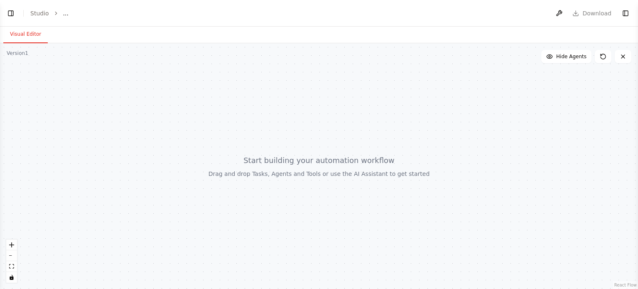
select select "****"
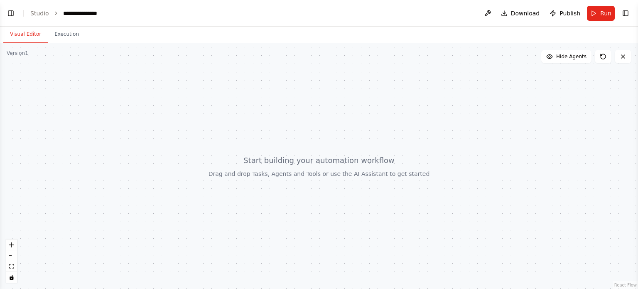
scroll to position [235, 0]
click at [67, 36] on button "Execution" at bounding box center [67, 34] width 38 height 17
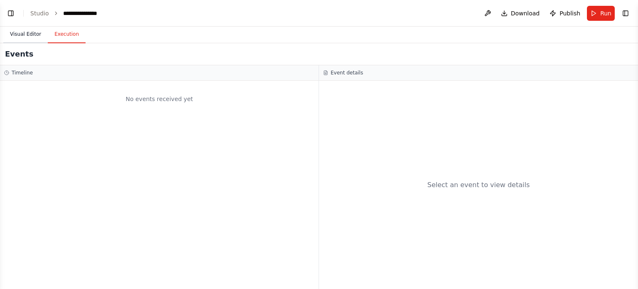
click at [15, 35] on button "Visual Editor" at bounding box center [25, 34] width 44 height 17
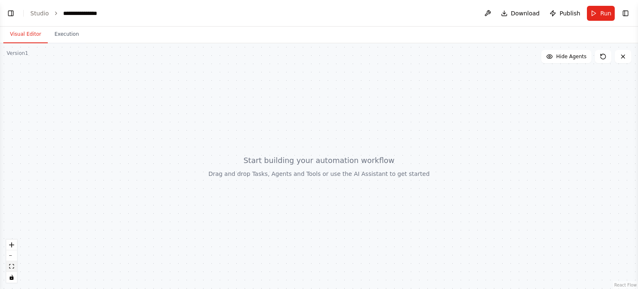
click at [12, 263] on button "fit view" at bounding box center [11, 266] width 11 height 11
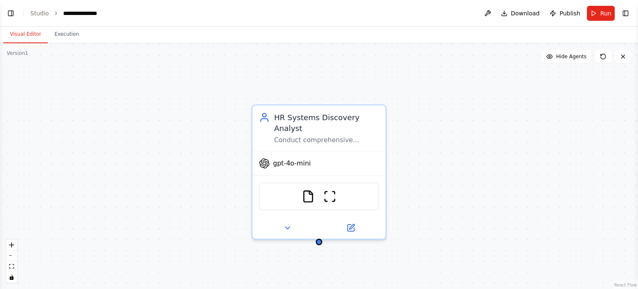
scroll to position [383, 0]
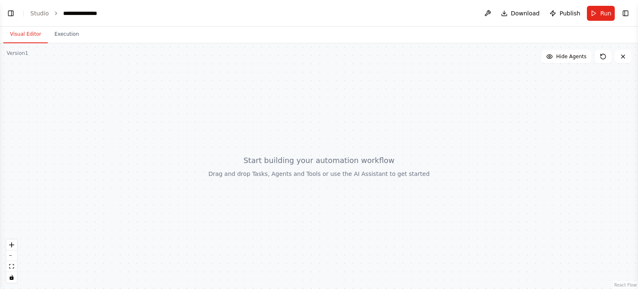
scroll to position [71, 0]
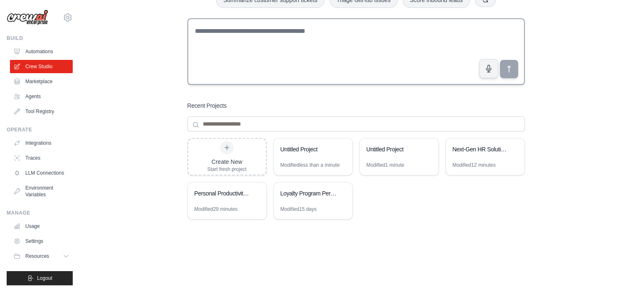
scroll to position [65, 0]
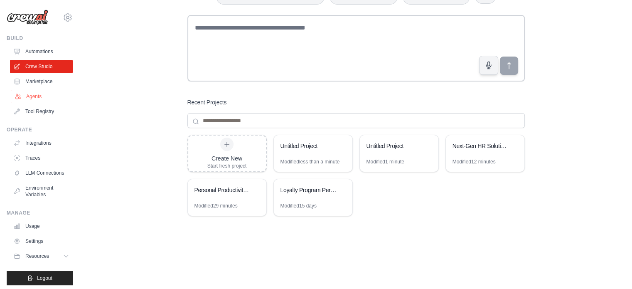
click at [32, 99] on link "Agents" at bounding box center [42, 96] width 63 height 13
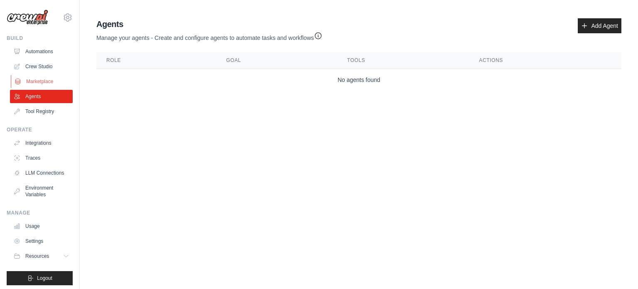
click at [35, 80] on link "Marketplace" at bounding box center [42, 81] width 63 height 13
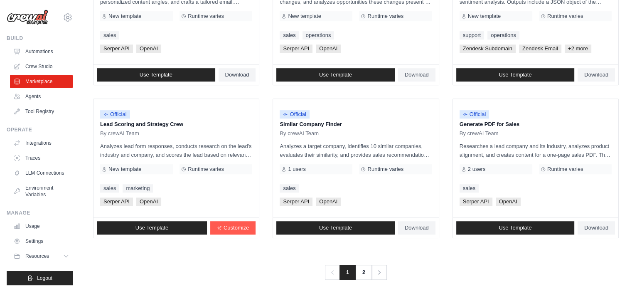
scroll to position [480, 0]
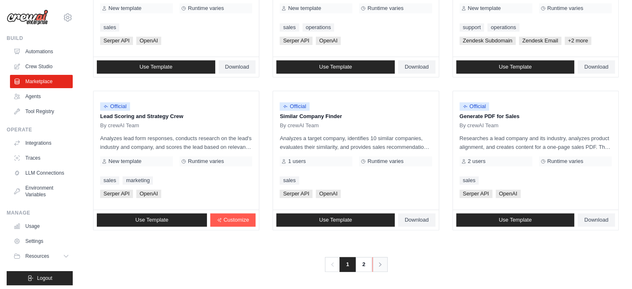
click at [378, 265] on icon "Pagination" at bounding box center [380, 264] width 8 height 8
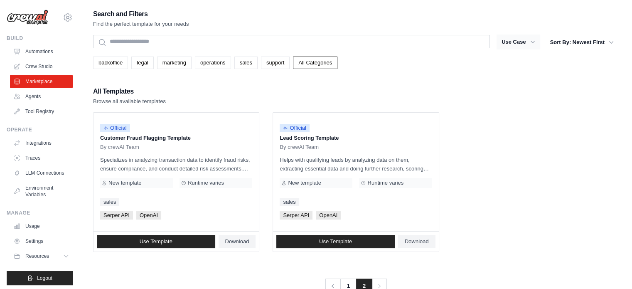
click at [528, 42] on button "Use Case" at bounding box center [519, 41] width 44 height 15
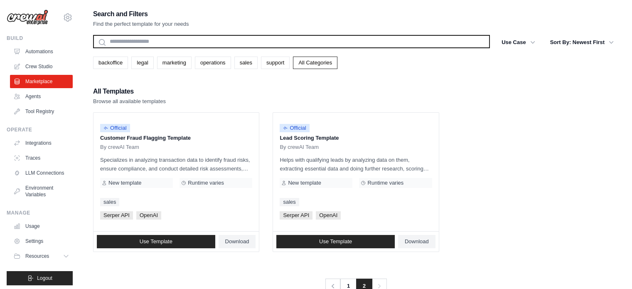
click at [396, 39] on input "text" at bounding box center [291, 41] width 397 height 13
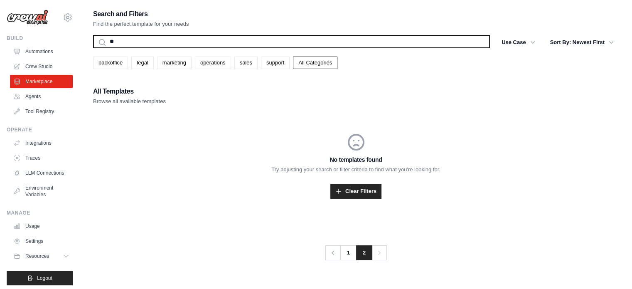
type input "*"
type input "*********"
click at [93, 48] on button "Search" at bounding box center [93, 48] width 0 height 0
drag, startPoint x: 137, startPoint y: 39, endPoint x: 101, endPoint y: 42, distance: 36.7
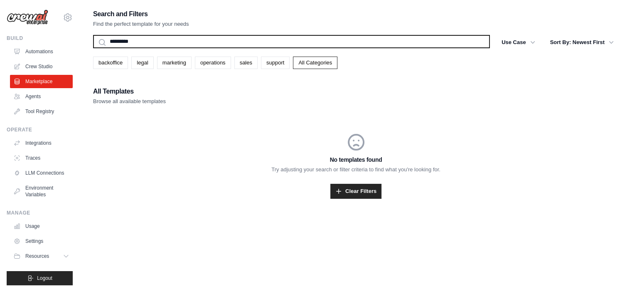
click at [101, 42] on input "*********" at bounding box center [291, 41] width 397 height 13
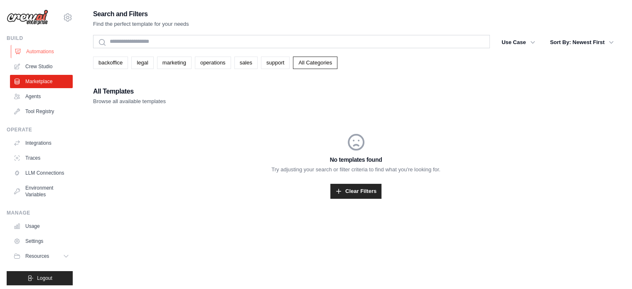
click at [37, 51] on link "Automations" at bounding box center [42, 51] width 63 height 13
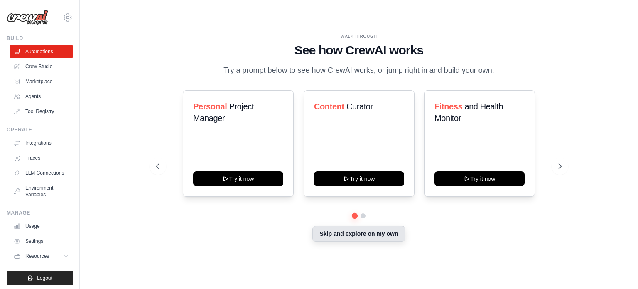
click at [362, 234] on button "Skip and explore on my own" at bounding box center [359, 234] width 93 height 16
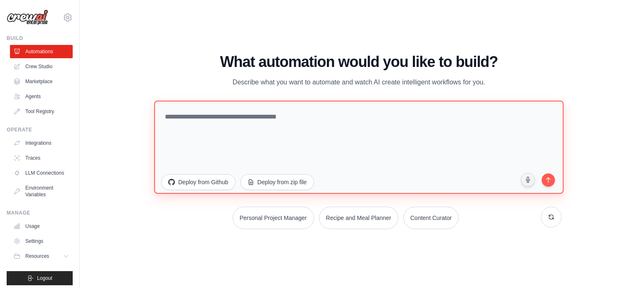
click at [229, 120] on textarea at bounding box center [359, 146] width 410 height 93
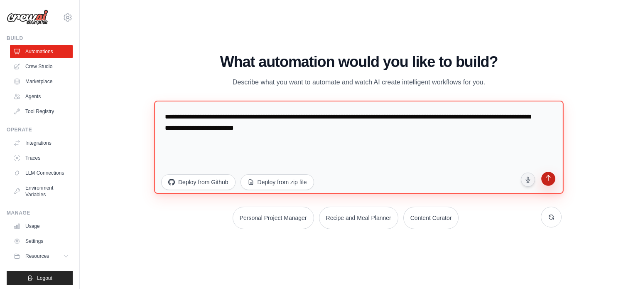
type textarea "**********"
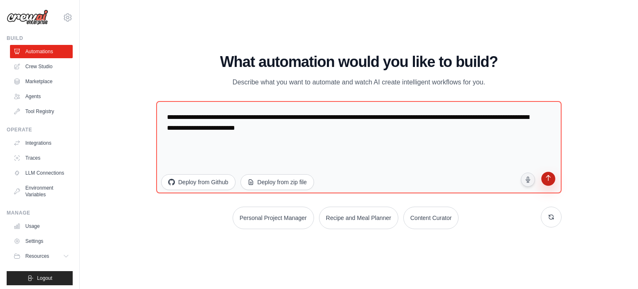
click at [550, 181] on icon "submit" at bounding box center [548, 179] width 8 height 8
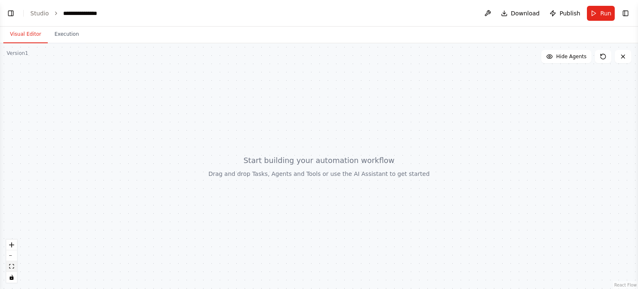
click at [13, 264] on icon "fit view" at bounding box center [11, 266] width 5 height 5
click at [11, 256] on icon "zoom out" at bounding box center [11, 255] width 5 height 1
click at [13, 277] on icon "toggle interactivity" at bounding box center [12, 277] width 4 height 5
click at [15, 278] on button "toggle interactivity" at bounding box center [11, 277] width 11 height 11
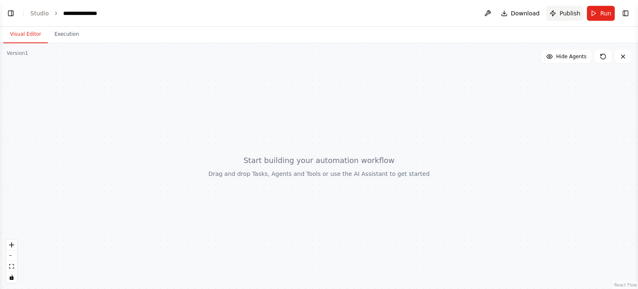
scroll to position [111, 0]
click at [627, 12] on button "Toggle Right Sidebar" at bounding box center [626, 13] width 12 height 12
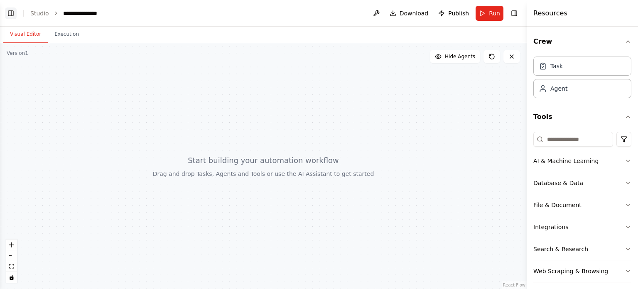
click at [14, 11] on button "Toggle Left Sidebar" at bounding box center [11, 13] width 12 height 12
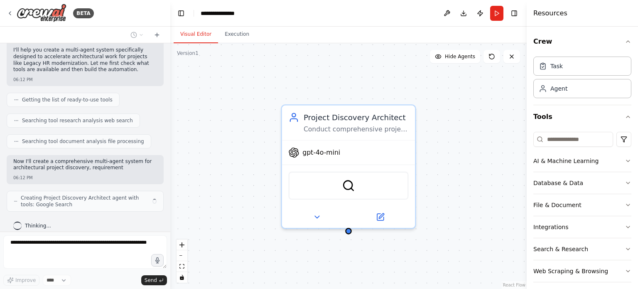
drag, startPoint x: 81, startPoint y: 103, endPoint x: 170, endPoint y: 106, distance: 89.0
click at [170, 106] on div "**********" at bounding box center [319, 144] width 638 height 289
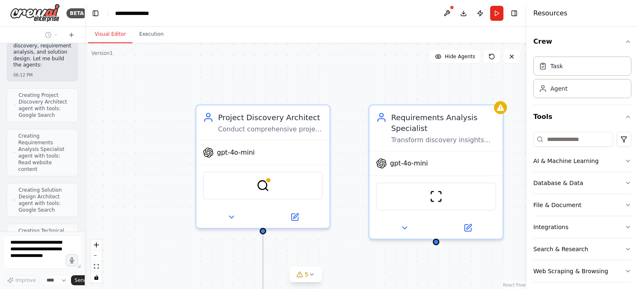
scroll to position [365, 0]
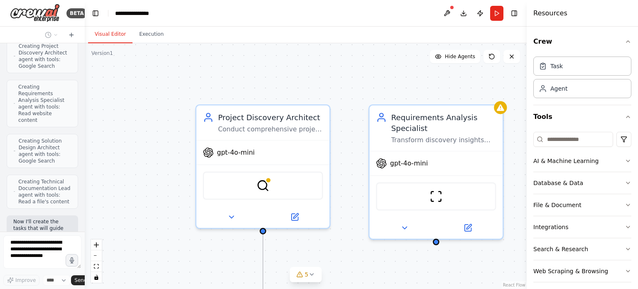
drag, startPoint x: 168, startPoint y: 106, endPoint x: 69, endPoint y: 94, distance: 100.0
click at [69, 94] on div "BETA Multi agent system that help real architect to faster the project discover…" at bounding box center [42, 144] width 85 height 289
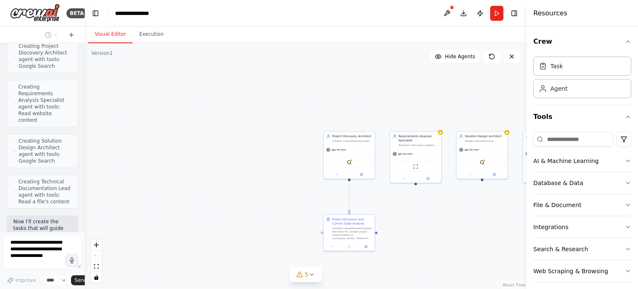
scroll to position [498, 0]
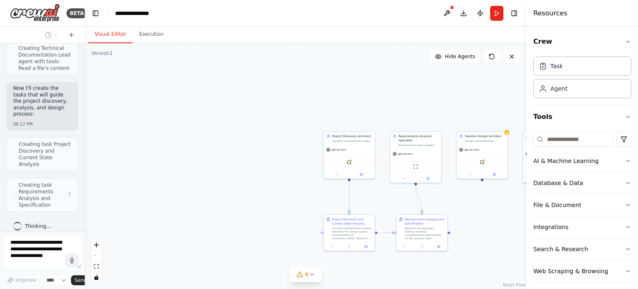
drag, startPoint x: 470, startPoint y: 222, endPoint x: 397, endPoint y: 177, distance: 85.4
click at [440, 198] on div ".deletable-edge-delete-btn { width: 20px; height: 20px; border: 0px solid #ffff…" at bounding box center [306, 166] width 442 height 246
drag, startPoint x: 397, startPoint y: 177, endPoint x: 372, endPoint y: 162, distance: 30.0
click at [377, 165] on div ".deletable-edge-delete-btn { width: 20px; height: 20px; border: 0px solid #ffff…" at bounding box center [306, 166] width 442 height 246
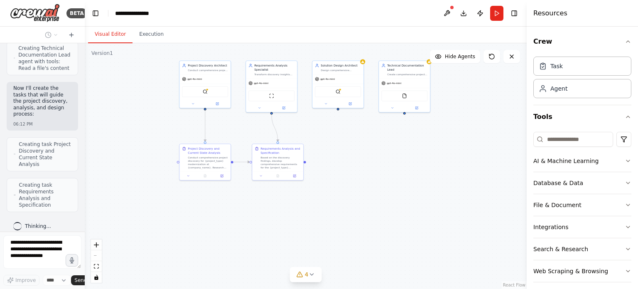
drag, startPoint x: 287, startPoint y: 129, endPoint x: 254, endPoint y: 118, distance: 34.6
click at [254, 118] on div ".deletable-edge-delete-btn { width: 20px; height: 20px; border: 0px solid #ffff…" at bounding box center [306, 166] width 442 height 246
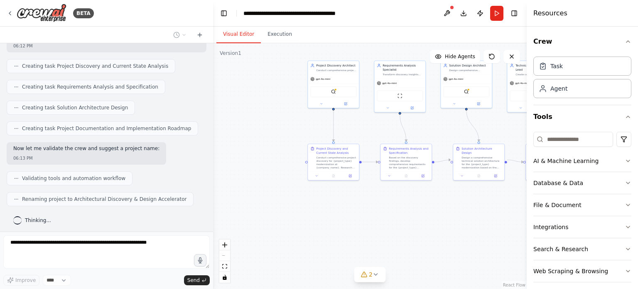
scroll to position [314, 0]
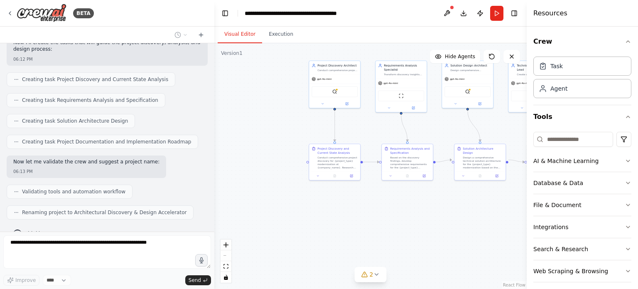
drag, startPoint x: 83, startPoint y: 143, endPoint x: 214, endPoint y: 169, distance: 133.8
click at [214, 169] on div "BETA Multi agent system that help real architect to faster the project discover…" at bounding box center [319, 144] width 638 height 289
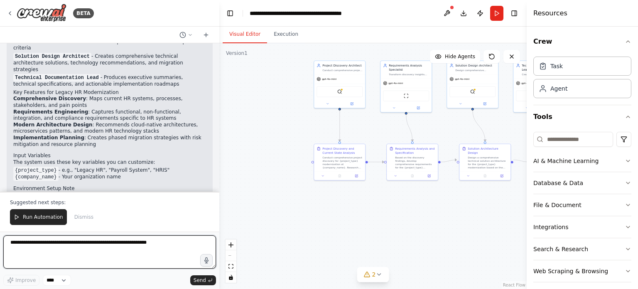
scroll to position [562, 0]
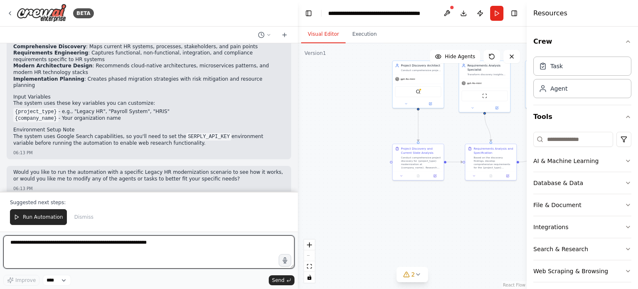
drag, startPoint x: 213, startPoint y: 116, endPoint x: 298, endPoint y: 133, distance: 86.5
click at [298, 133] on div "BETA Multi agent system that help real architect to faster the project discover…" at bounding box center [319, 144] width 638 height 289
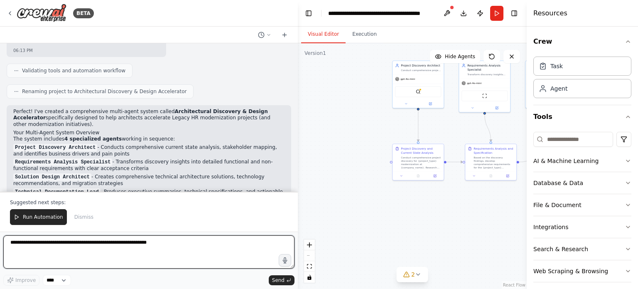
scroll to position [438, 0]
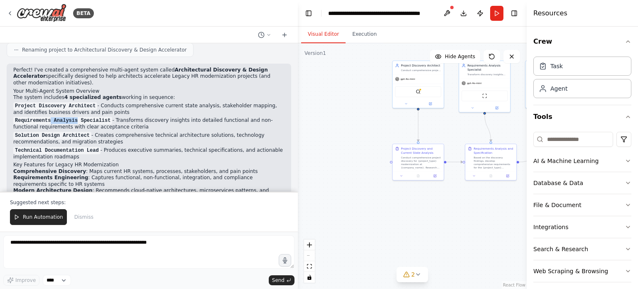
drag, startPoint x: 48, startPoint y: 118, endPoint x: 75, endPoint y: 119, distance: 27.1
click at [75, 119] on code "Requirements Analysis Specialist" at bounding box center [62, 120] width 99 height 7
drag, startPoint x: 75, startPoint y: 119, endPoint x: 93, endPoint y: 121, distance: 18.4
click at [75, 119] on code "Requirements Analysis Specialist" at bounding box center [62, 120] width 99 height 7
click at [93, 121] on p "Requirements Analysis Specialist - Transforms discovery insights into detailed …" at bounding box center [148, 123] width 271 height 13
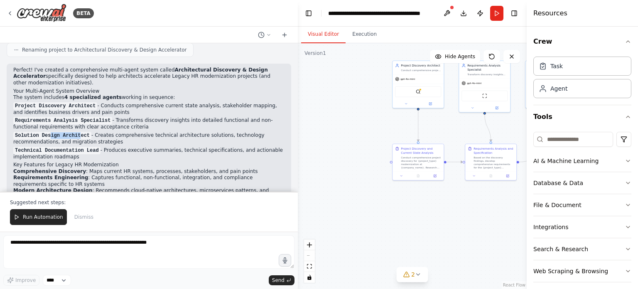
drag, startPoint x: 47, startPoint y: 133, endPoint x: 75, endPoint y: 135, distance: 27.5
click at [75, 135] on code "Solution Design Architect" at bounding box center [52, 135] width 78 height 7
drag, startPoint x: 45, startPoint y: 147, endPoint x: 100, endPoint y: 152, distance: 55.5
click at [100, 152] on p "Technical Documentation Lead - Produces executive summaries, technical specific…" at bounding box center [148, 153] width 271 height 13
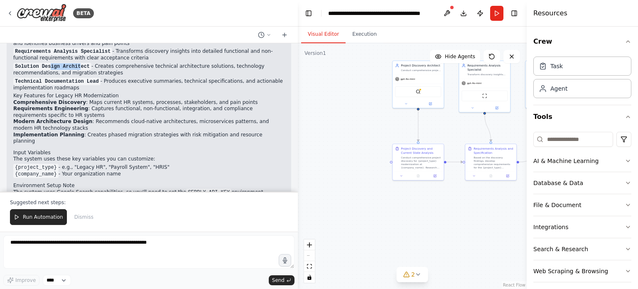
scroll to position [521, 0]
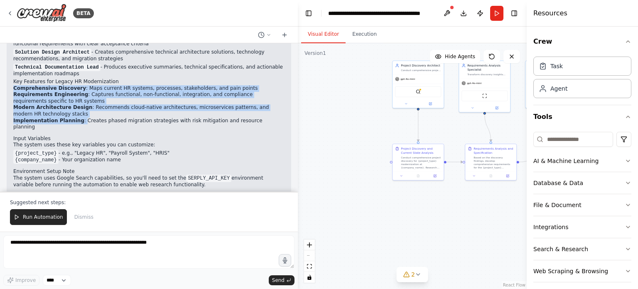
drag, startPoint x: 14, startPoint y: 88, endPoint x: 75, endPoint y: 116, distance: 67.3
click at [75, 116] on ul "Comprehensive Discovery : Maps current HR systems, processes, stakeholders, and…" at bounding box center [148, 107] width 271 height 45
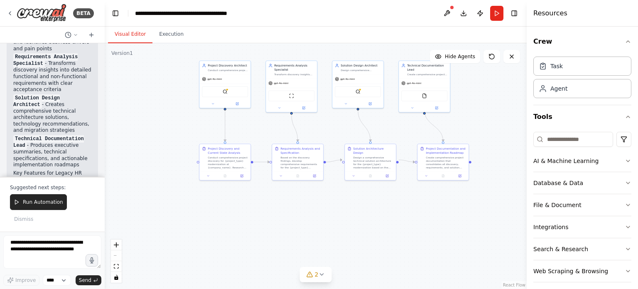
drag, startPoint x: 296, startPoint y: 106, endPoint x: 107, endPoint y: 105, distance: 189.5
click at [105, 104] on div "BETA Multi agent system that help real architect to faster the project discover…" at bounding box center [319, 144] width 638 height 289
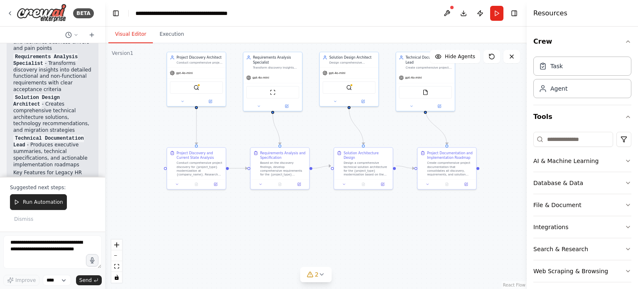
click at [180, 257] on div ".deletable-edge-delete-btn { width: 20px; height: 20px; border: 0px solid #ffff…" at bounding box center [316, 166] width 422 height 246
click at [85, 135] on p "Technical Documentation Lead - Produces executive summaries, technical specific…" at bounding box center [52, 151] width 79 height 33
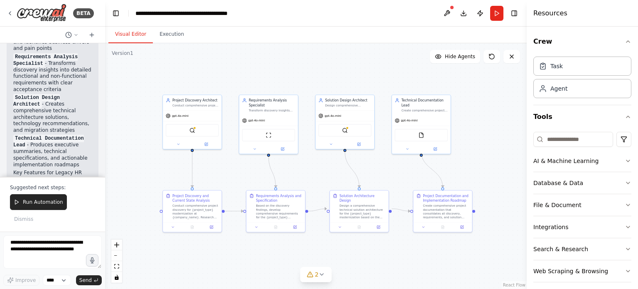
drag, startPoint x: 494, startPoint y: 112, endPoint x: 490, endPoint y: 155, distance: 43.0
click at [490, 155] on div ".deletable-edge-delete-btn { width: 20px; height: 20px; border: 0px solid #ffff…" at bounding box center [316, 166] width 422 height 246
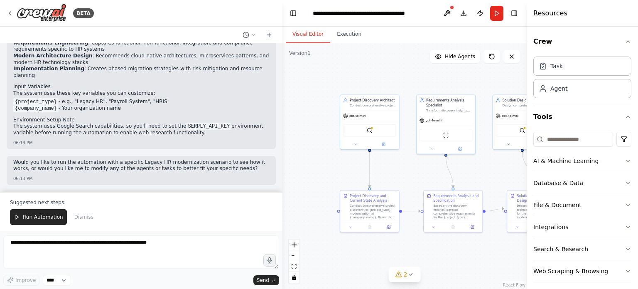
scroll to position [536, 0]
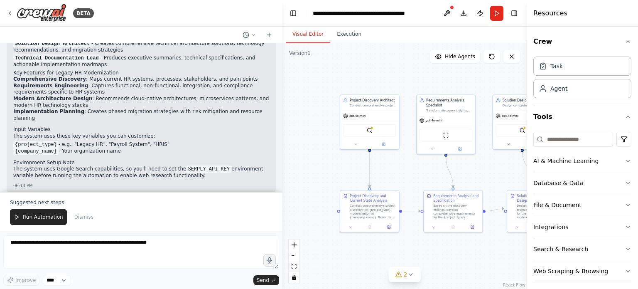
drag, startPoint x: 104, startPoint y: 129, endPoint x: 283, endPoint y: 156, distance: 180.7
click at [283, 156] on div "BETA Multi agent system that help real architect to faster the project discover…" at bounding box center [319, 144] width 638 height 289
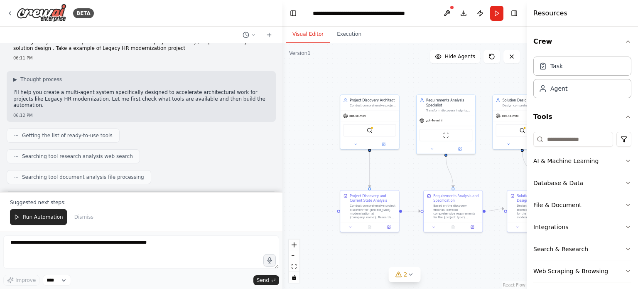
scroll to position [0, 0]
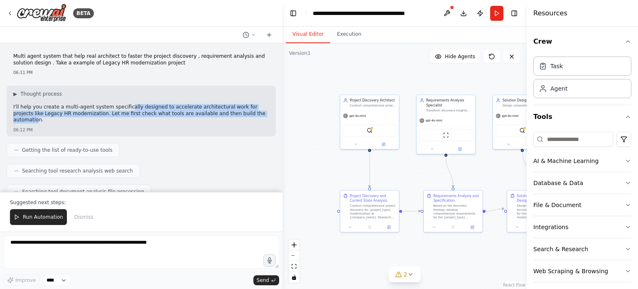
drag, startPoint x: 119, startPoint y: 108, endPoint x: 238, endPoint y: 121, distance: 119.2
click at [230, 118] on div "▶ Thought process I'll help you create a multi-agent system specifically design…" at bounding box center [141, 111] width 269 height 51
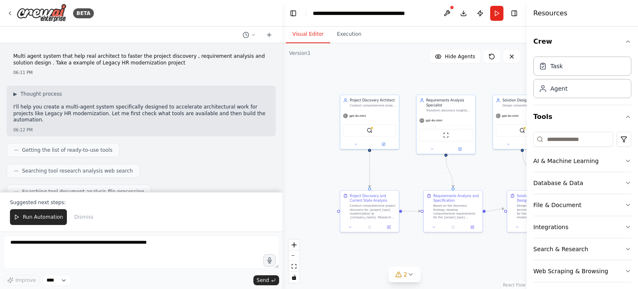
click at [236, 118] on div "▶ Thought process I'll help you create a multi-agent system specifically design…" at bounding box center [141, 111] width 269 height 51
click at [39, 106] on p "I'll help you create a multi-agent system specifically designed to accelerate a…" at bounding box center [141, 114] width 256 height 20
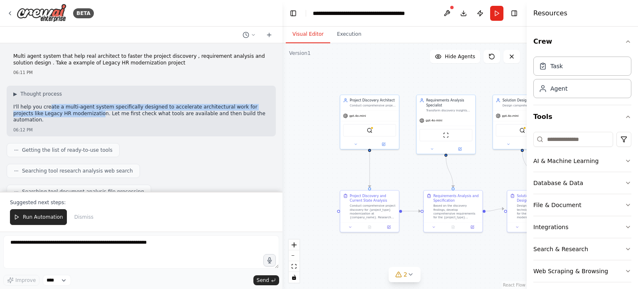
drag, startPoint x: 66, startPoint y: 117, endPoint x: 105, endPoint y: 118, distance: 39.1
click at [73, 119] on div "▶ Thought process I'll help you create a multi-agent system specifically design…" at bounding box center [141, 111] width 269 height 51
click at [243, 118] on div "I'll help you create a multi-agent system specifically designed to accelerate a…" at bounding box center [141, 114] width 256 height 21
drag, startPoint x: 233, startPoint y: 114, endPoint x: 40, endPoint y: 110, distance: 192.9
click at [40, 110] on p "I'll help you create a multi-agent system specifically designed to accelerate a…" at bounding box center [141, 114] width 256 height 20
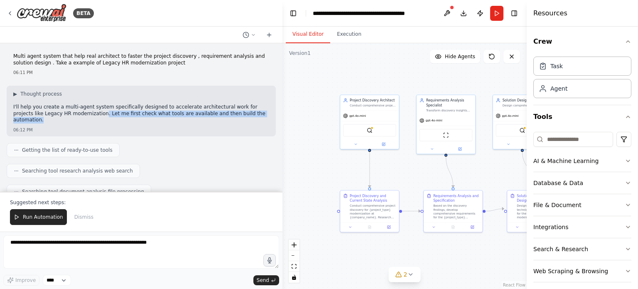
click at [69, 113] on p "I'll help you create a multi-agent system specifically designed to accelerate a…" at bounding box center [141, 114] width 256 height 20
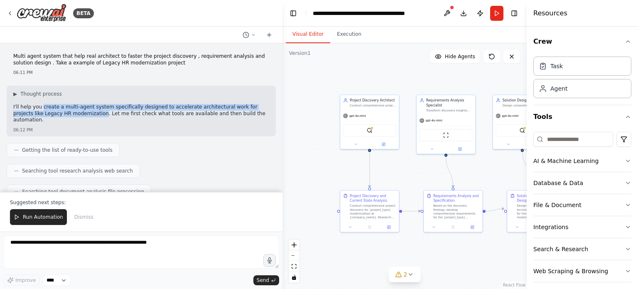
drag, startPoint x: 40, startPoint y: 108, endPoint x: 68, endPoint y: 113, distance: 28.9
click at [68, 113] on p "I'll help you create a multi-agent system specifically designed to accelerate a…" at bounding box center [141, 114] width 256 height 20
copy p "create a multi-agent system specifically designed to accelerate architectural w…"
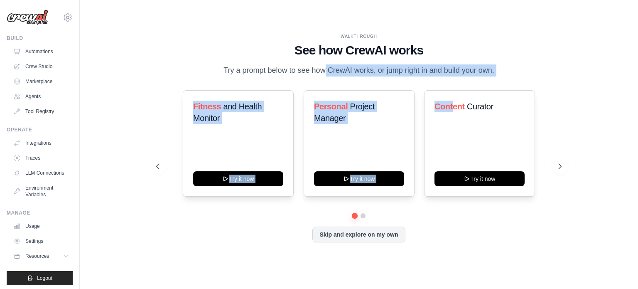
drag, startPoint x: 293, startPoint y: 71, endPoint x: 454, endPoint y: 79, distance: 161.9
click at [454, 79] on div "WALKTHROUGH See how CrewAI works Try a prompt below to see how CrewAI works, or…" at bounding box center [359, 144] width 426 height 222
click at [539, 70] on div "WALKTHROUGH See how CrewAI works Try a prompt below to see how CrewAI works, or…" at bounding box center [359, 54] width 406 height 43
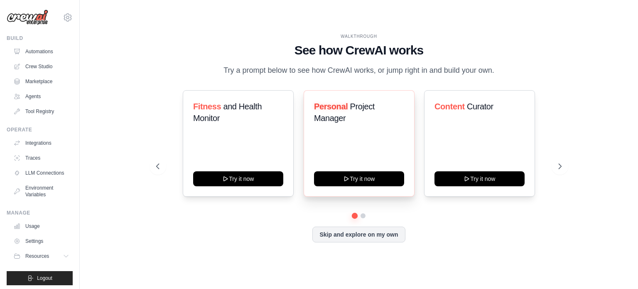
click at [372, 126] on div "Personal Project Manager" at bounding box center [359, 116] width 90 height 30
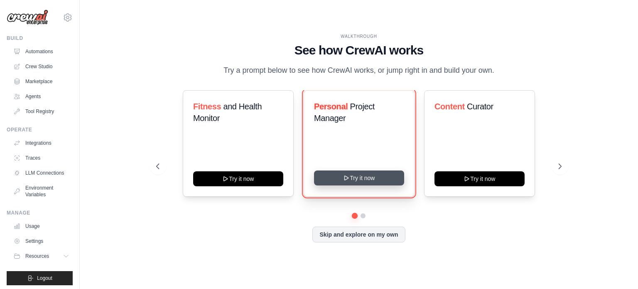
click at [362, 178] on button "Try it now" at bounding box center [359, 177] width 90 height 15
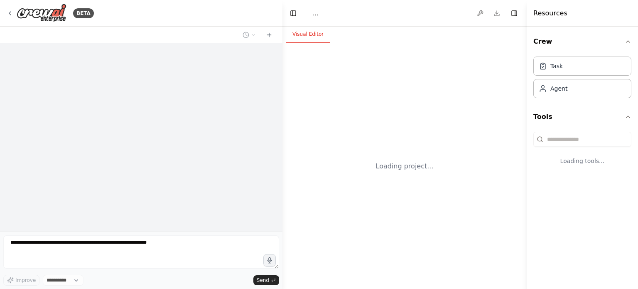
select select "****"
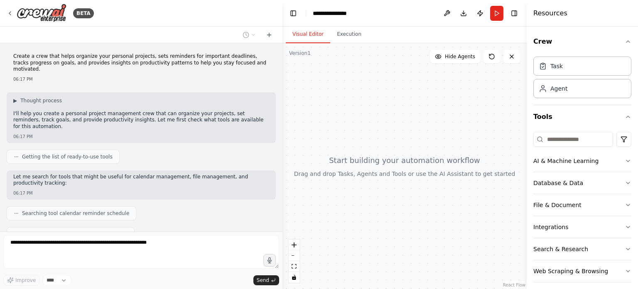
scroll to position [23, 0]
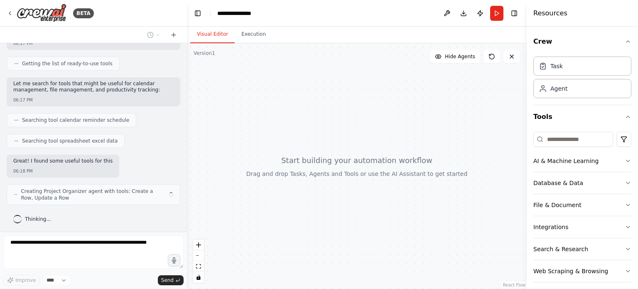
drag, startPoint x: 281, startPoint y: 108, endPoint x: 187, endPoint y: 96, distance: 95.0
click at [187, 96] on div "**********" at bounding box center [319, 144] width 638 height 289
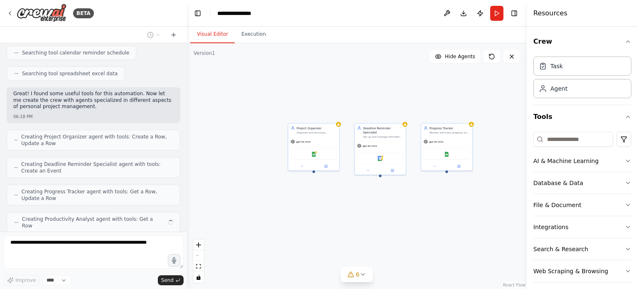
scroll to position [194, 0]
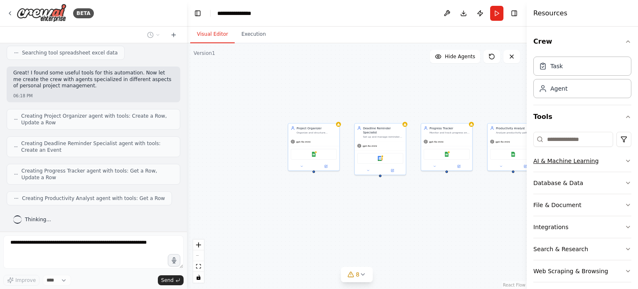
click at [560, 159] on div "AI & Machine Learning" at bounding box center [566, 161] width 65 height 8
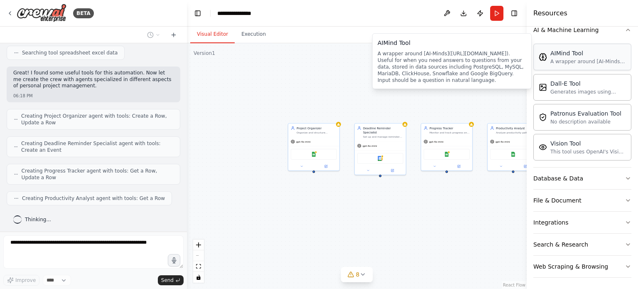
scroll to position [131, 0]
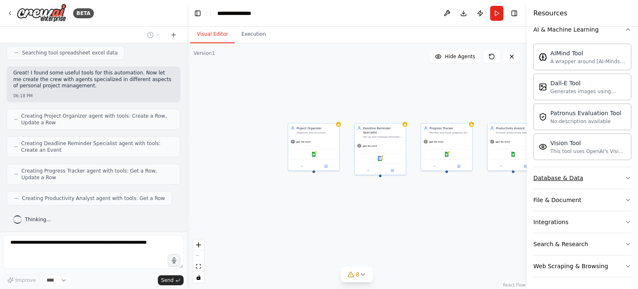
click at [576, 176] on div "Database & Data" at bounding box center [559, 178] width 50 height 8
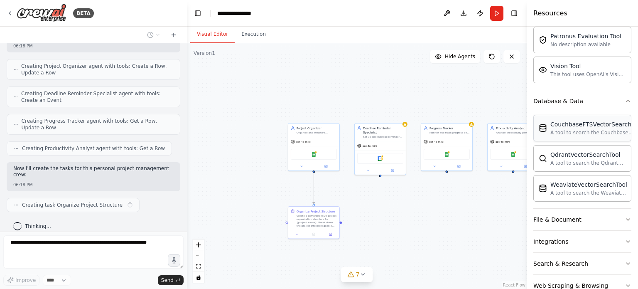
scroll to position [227, 0]
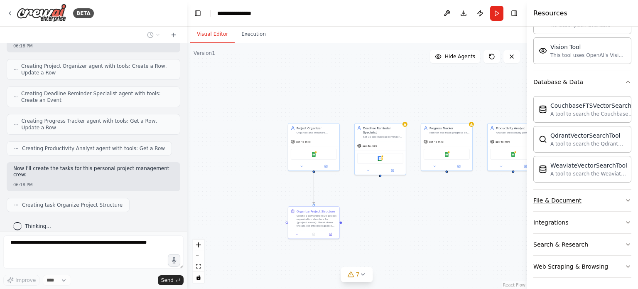
click at [572, 202] on div "File & Document" at bounding box center [558, 200] width 48 height 8
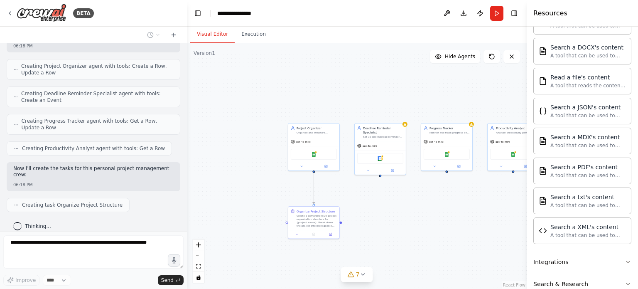
scroll to position [472, 0]
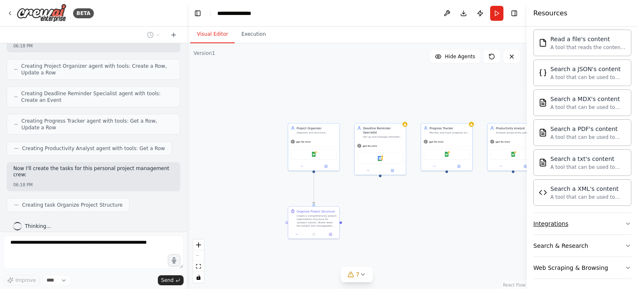
click at [562, 221] on div "Integrations" at bounding box center [551, 223] width 35 height 8
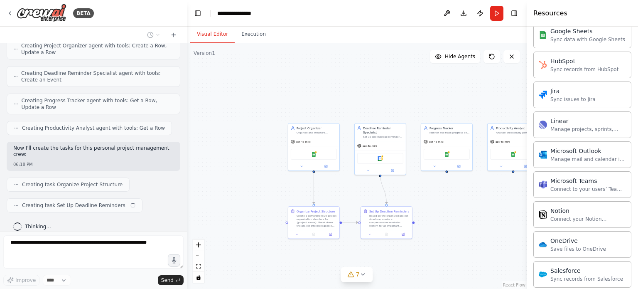
scroll to position [929, 0]
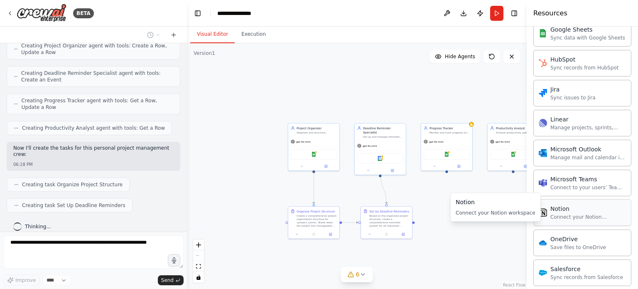
click at [564, 207] on div "Notion Connect your Notion workspace" at bounding box center [589, 212] width 76 height 16
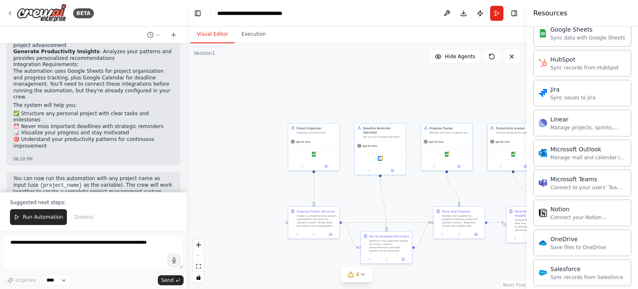
scroll to position [710, 0]
